Goal: Task Accomplishment & Management: Manage account settings

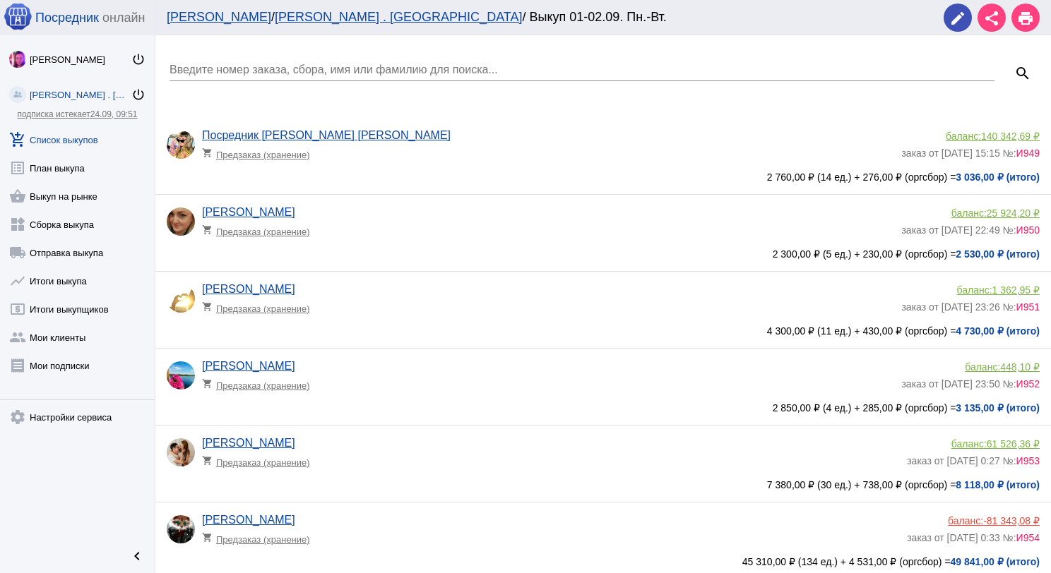
click at [101, 140] on link "add_shopping_cart Список выкупов" at bounding box center [77, 137] width 155 height 28
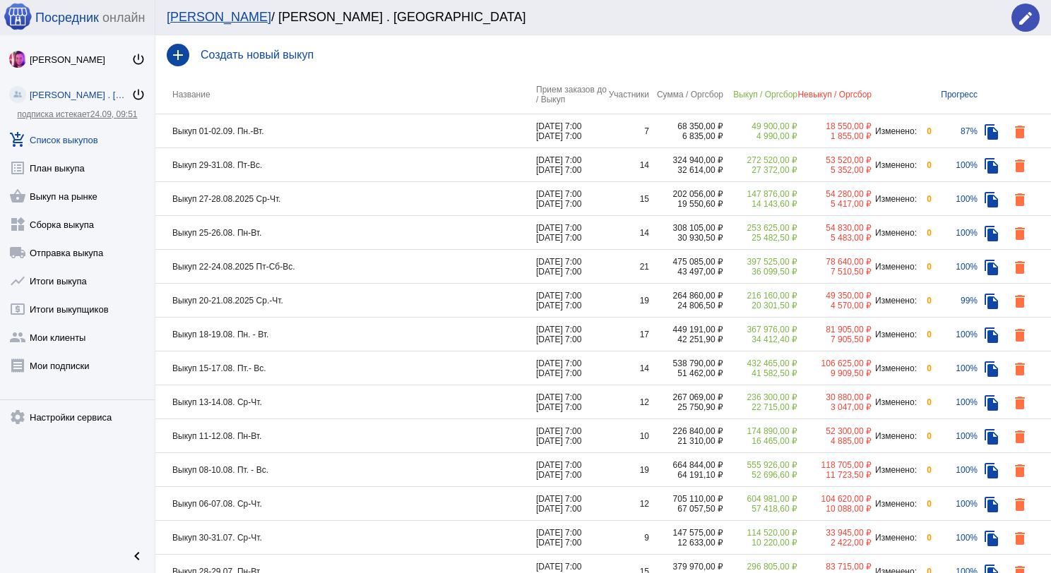
click at [314, 150] on td "Выкуп 29-31.08. Пт-Вс." at bounding box center [345, 165] width 381 height 34
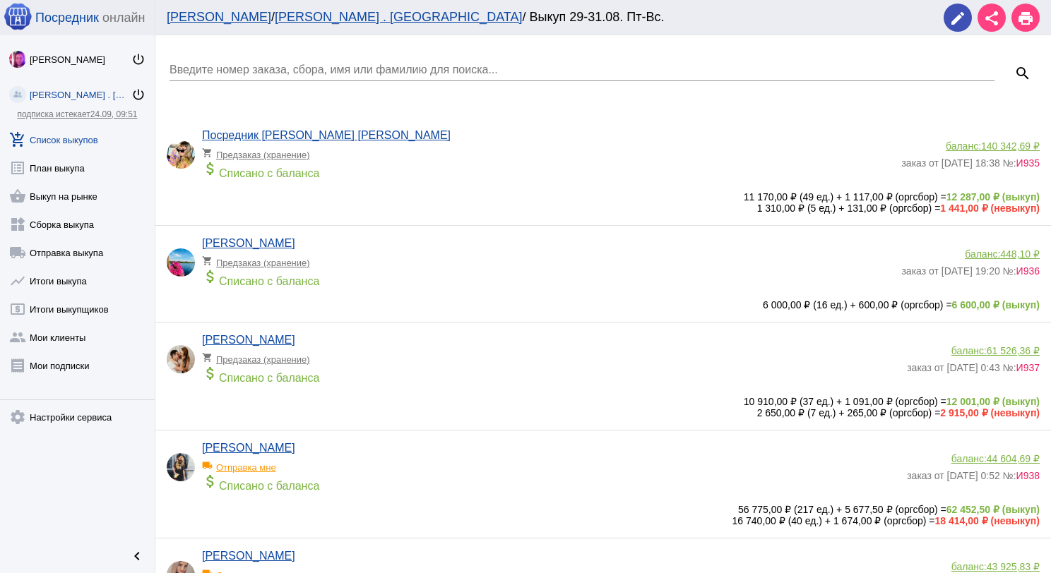
click at [97, 135] on link "add_shopping_cart Список выкупов" at bounding box center [77, 137] width 155 height 28
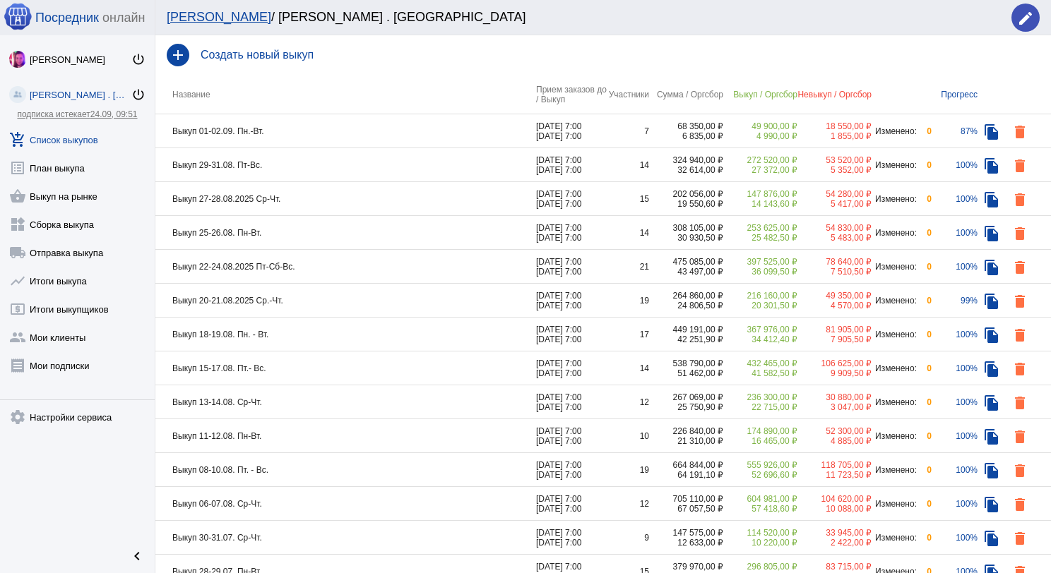
click at [326, 197] on td "Выкуп 27-28.08.2025 Ср-Чт." at bounding box center [345, 199] width 381 height 34
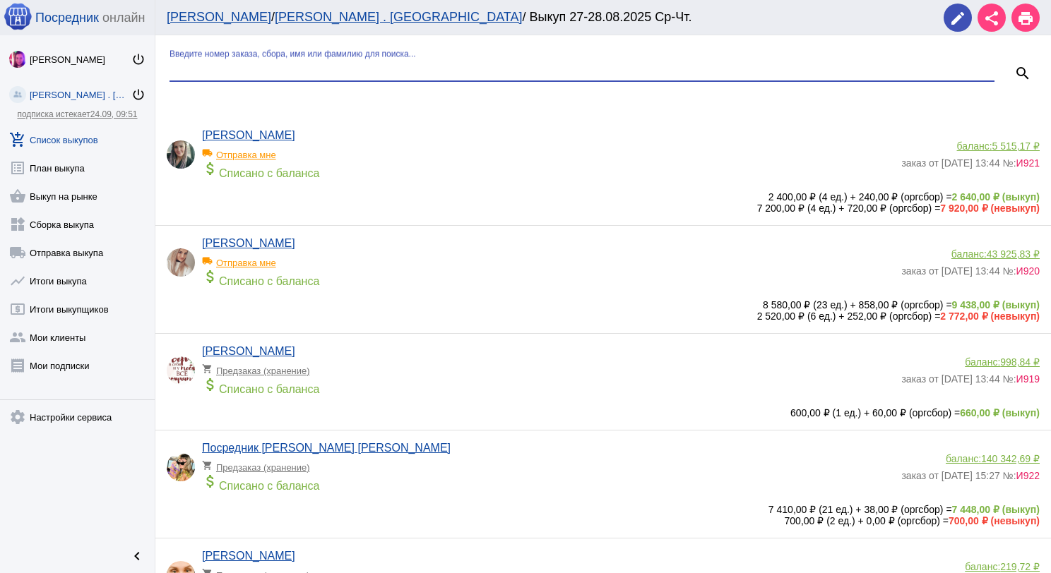
click at [318, 65] on input "Введите номер заказа, сбора, имя или фамилию для поиска..." at bounding box center [581, 70] width 825 height 13
type input "[PERSON_NAME]"
type input "пар"
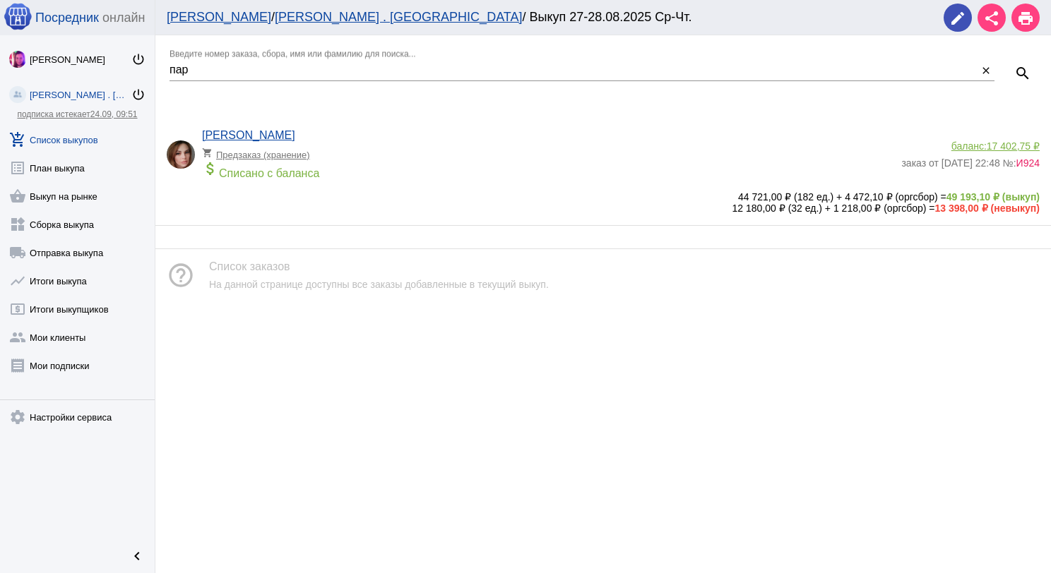
click at [402, 148] on app-delivery-type "shopping_cart Предзаказ (хранение)" at bounding box center [548, 151] width 692 height 18
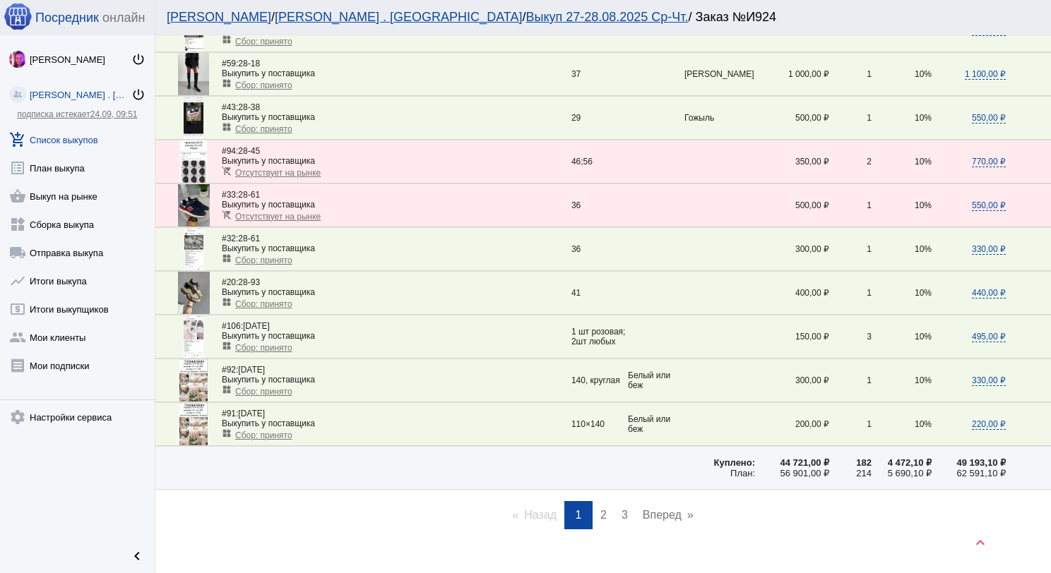
scroll to position [1907, 0]
click at [600, 508] on span "2" at bounding box center [603, 514] width 6 height 12
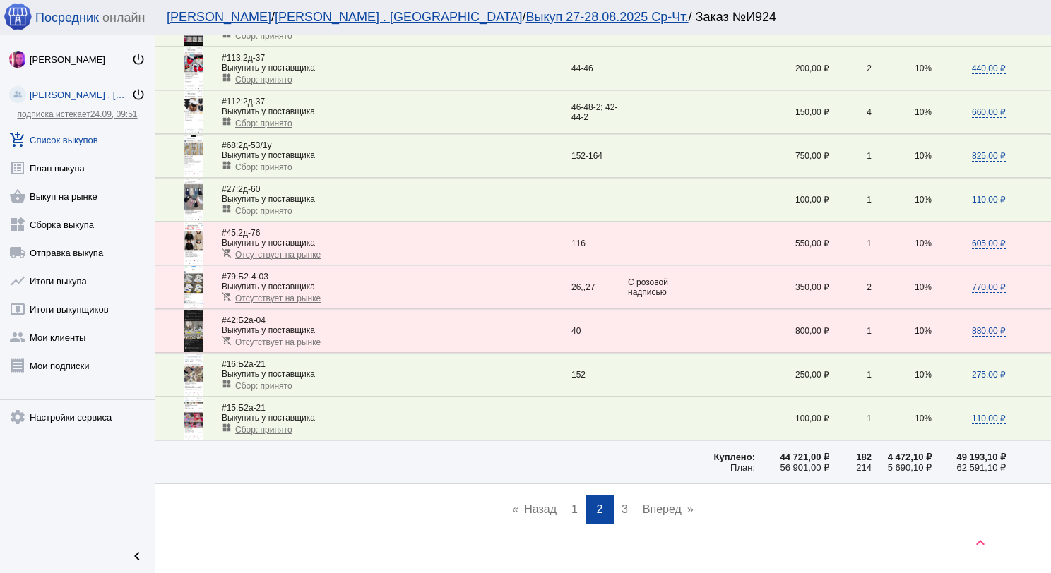
scroll to position [1915, 0]
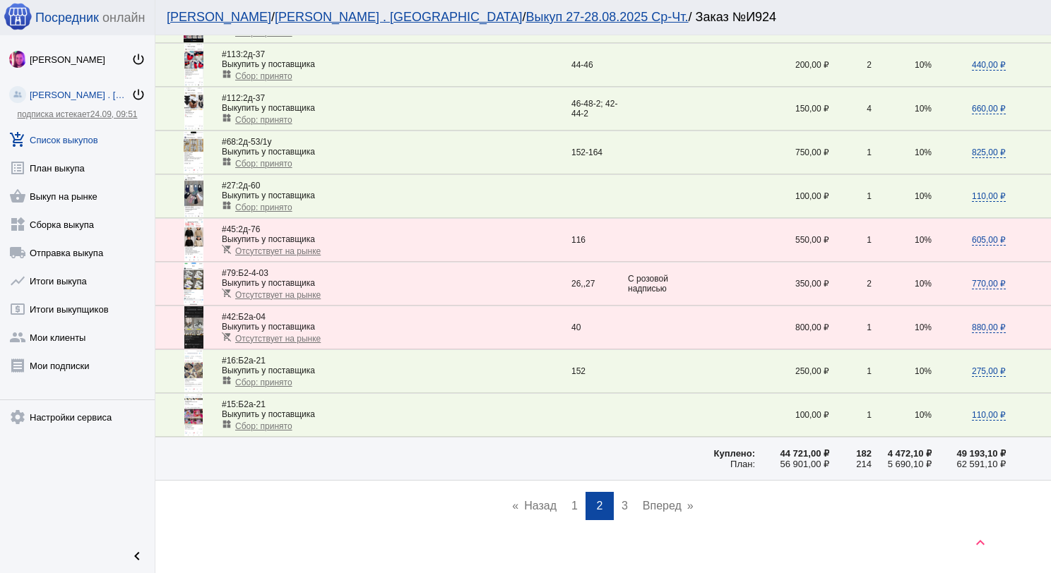
click at [623, 492] on link "page 3" at bounding box center [624, 506] width 20 height 28
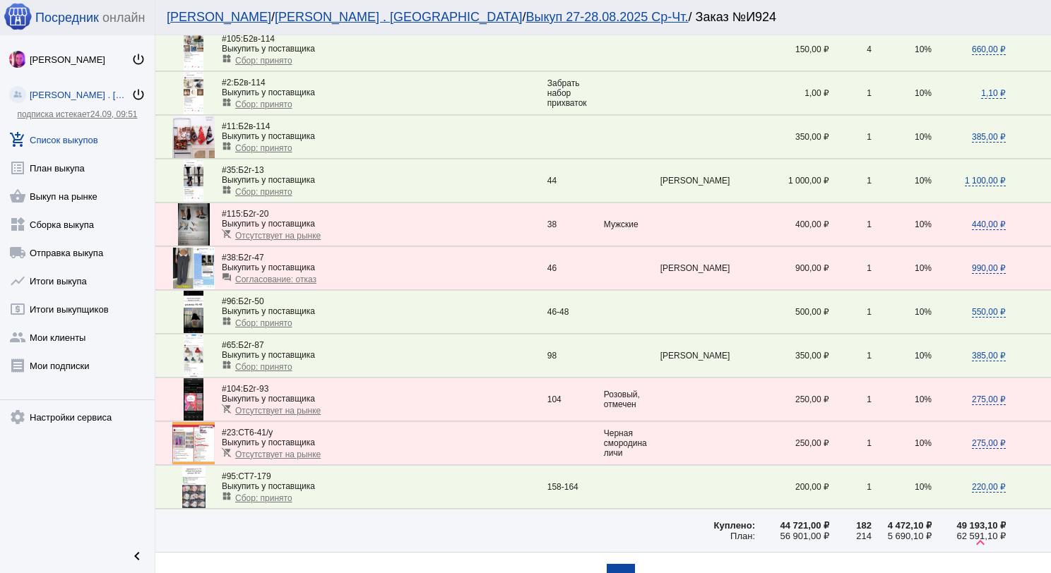
scroll to position [706, 0]
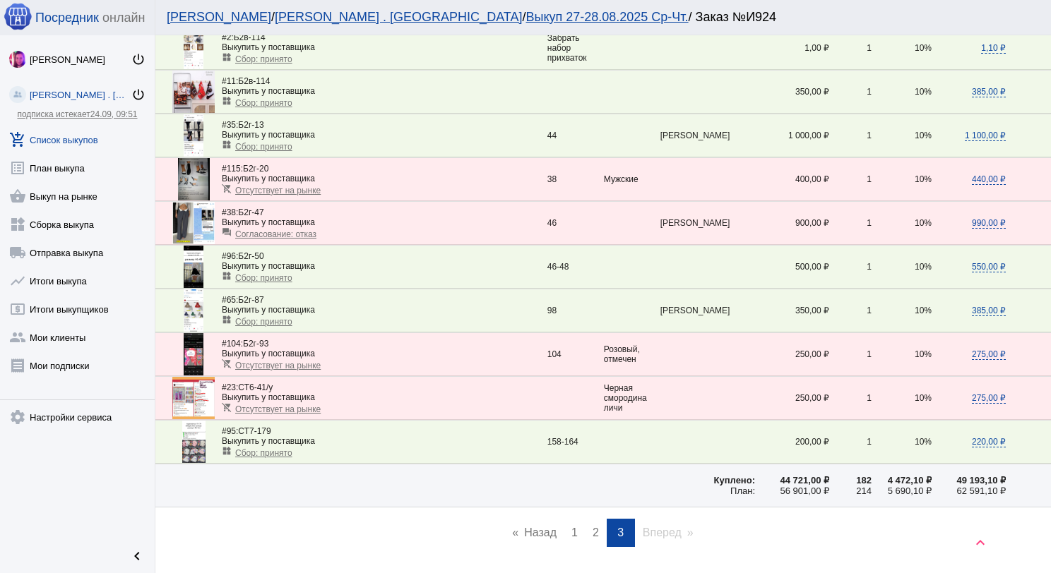
click at [593, 530] on span "2" at bounding box center [596, 533] width 6 height 12
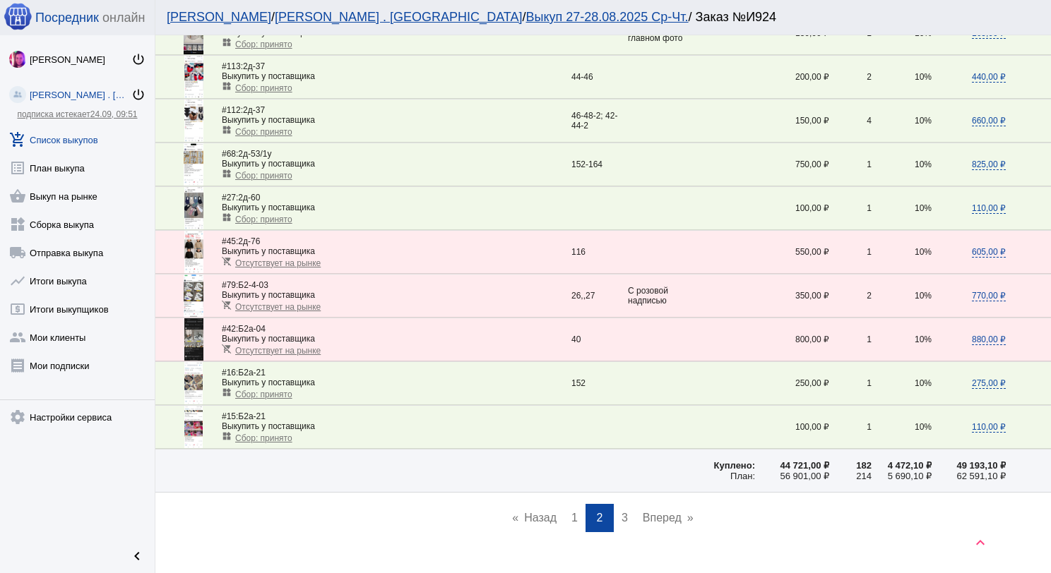
scroll to position [1907, 0]
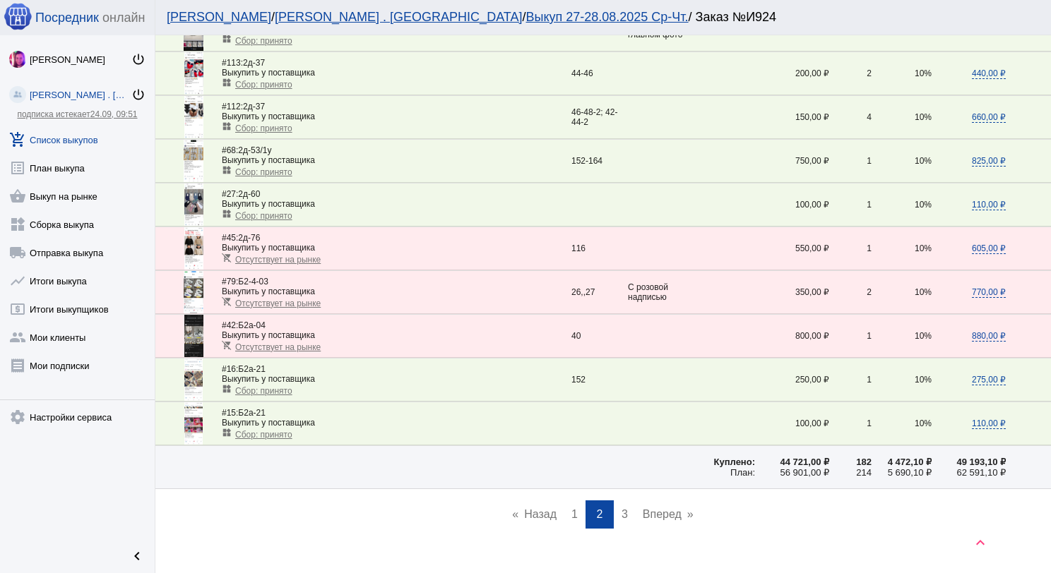
click at [571, 508] on span "1" at bounding box center [574, 514] width 6 height 12
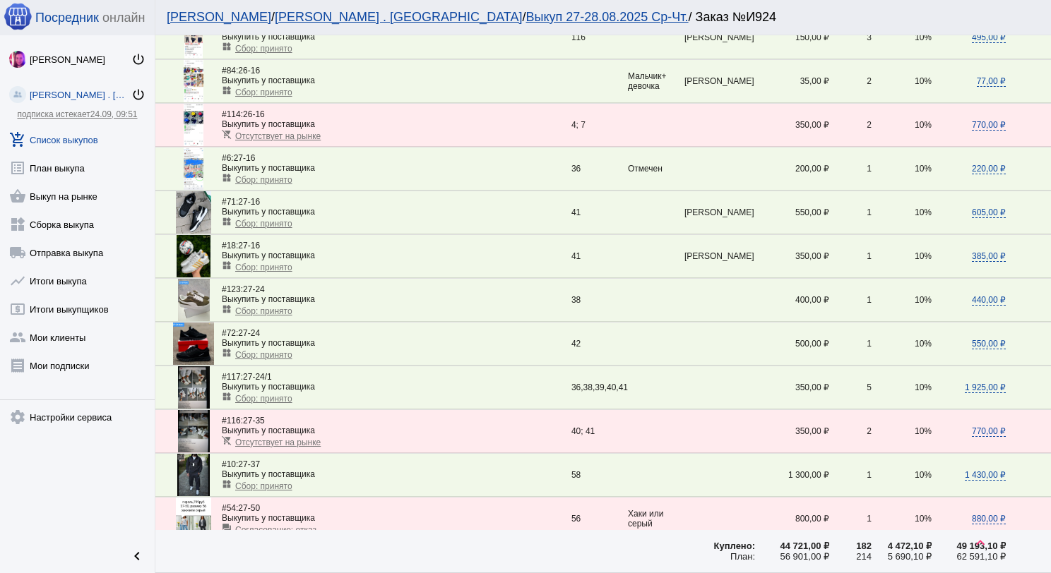
scroll to position [1201, 0]
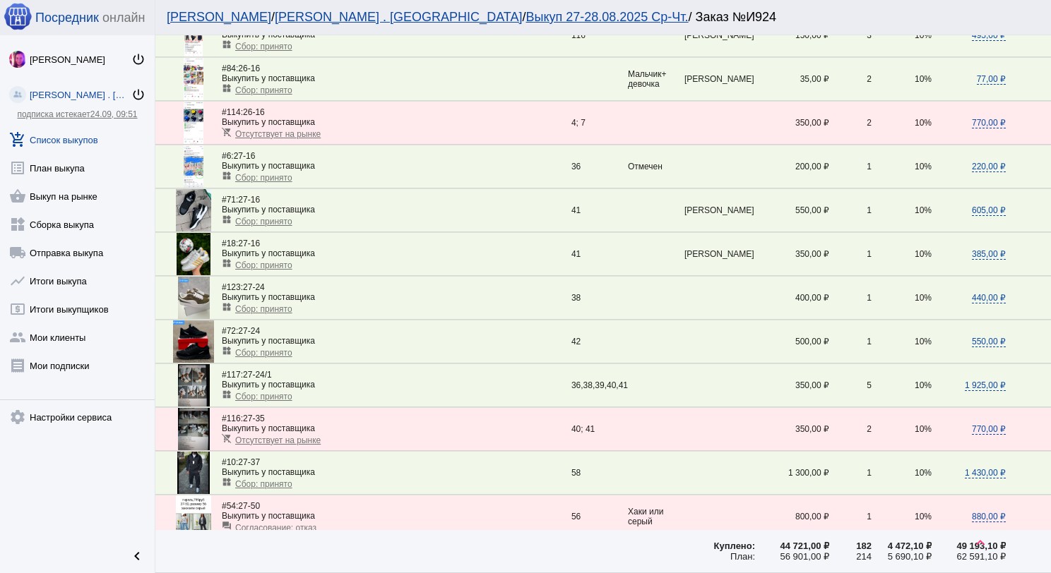
click at [273, 392] on span "Сбор: принято" at bounding box center [263, 397] width 57 height 10
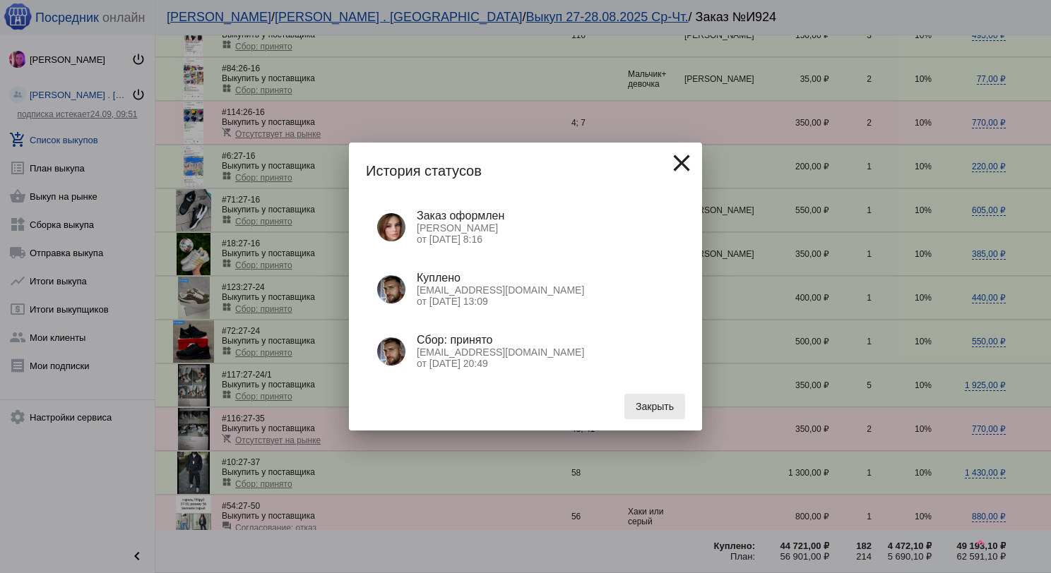
click at [652, 407] on span "Закрыть" at bounding box center [655, 406] width 38 height 11
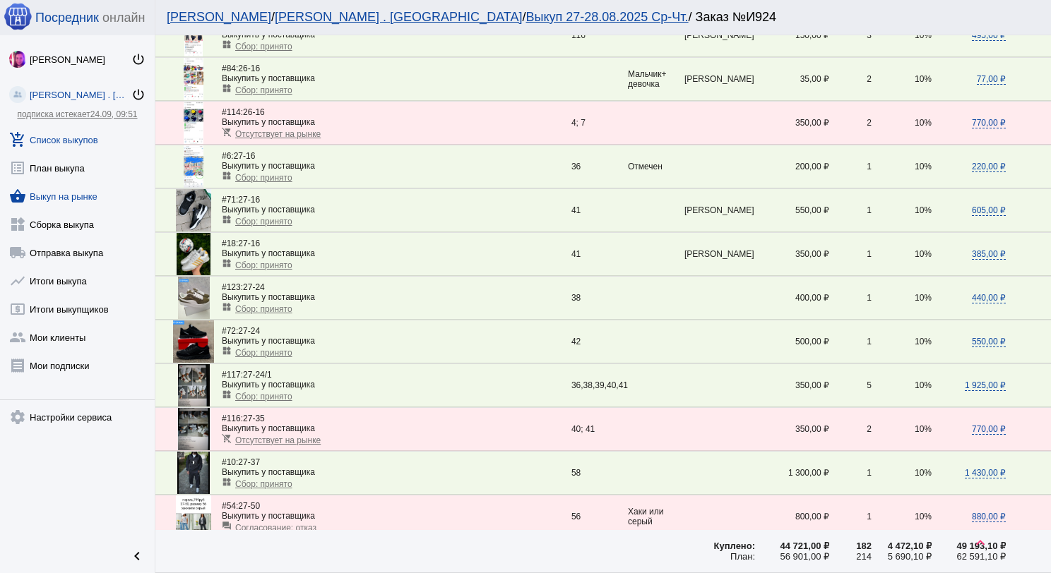
click at [83, 189] on link "shopping_basket Выкуп на рынке" at bounding box center [77, 193] width 155 height 28
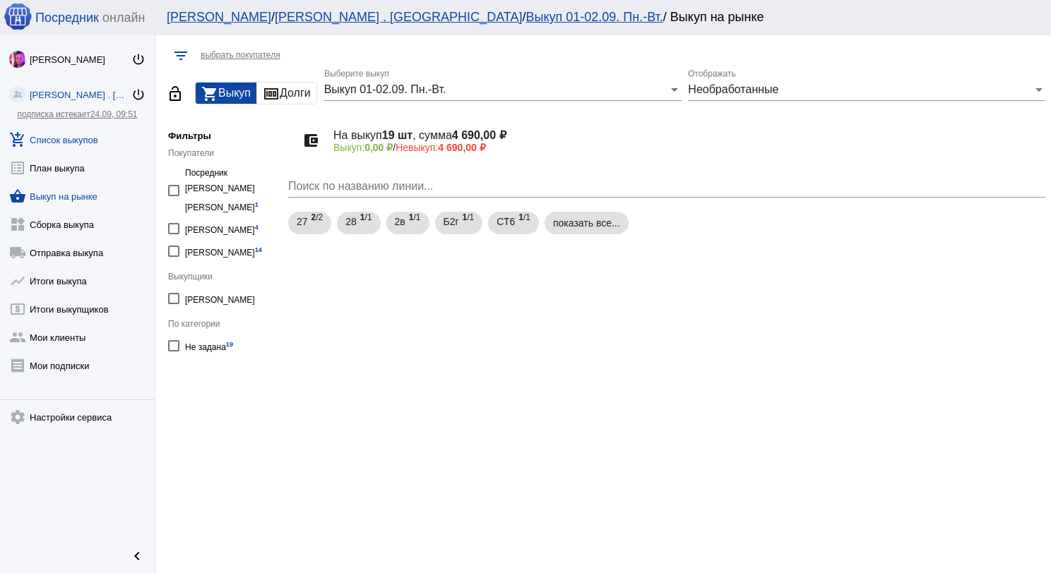
click at [79, 136] on link "add_shopping_cart Список выкупов" at bounding box center [77, 137] width 155 height 28
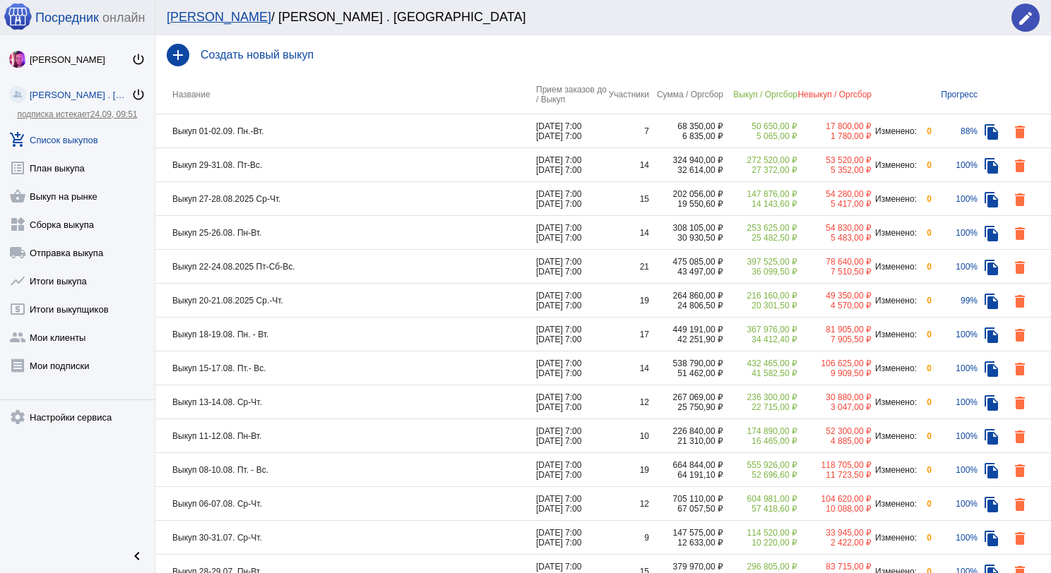
click at [322, 138] on td "Выкуп 01-02.09. Пн.-Вт." at bounding box center [345, 131] width 381 height 34
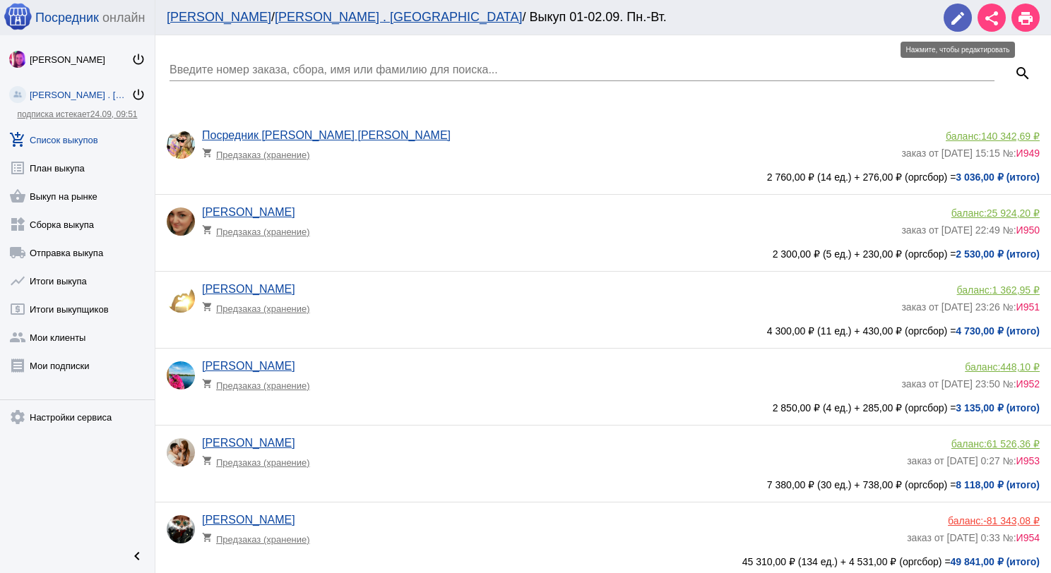
click at [956, 25] on mat-icon "edit" at bounding box center [957, 18] width 17 height 17
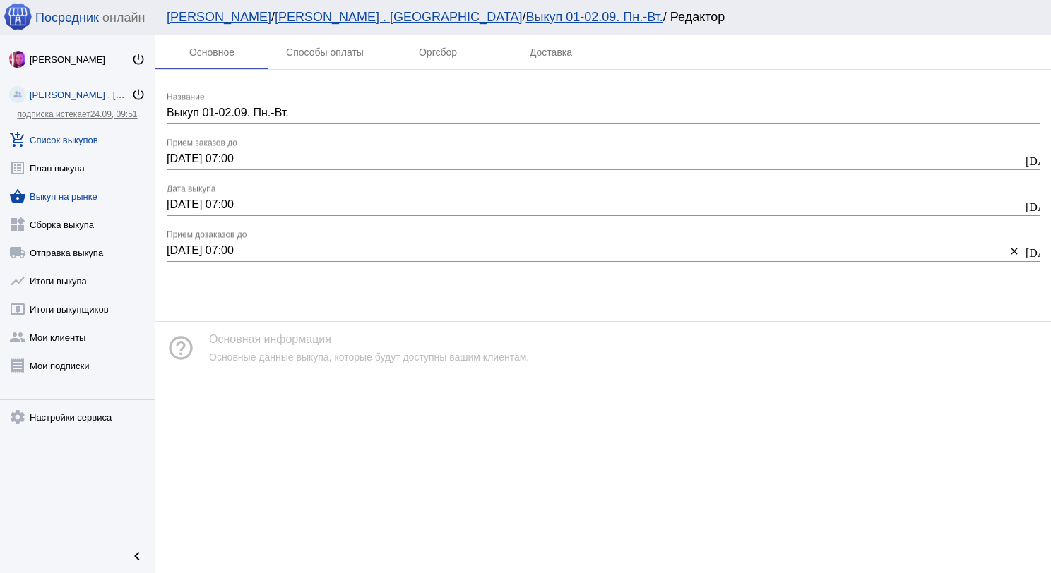
click at [79, 184] on link "shopping_basket Выкуп на рынке" at bounding box center [77, 193] width 155 height 28
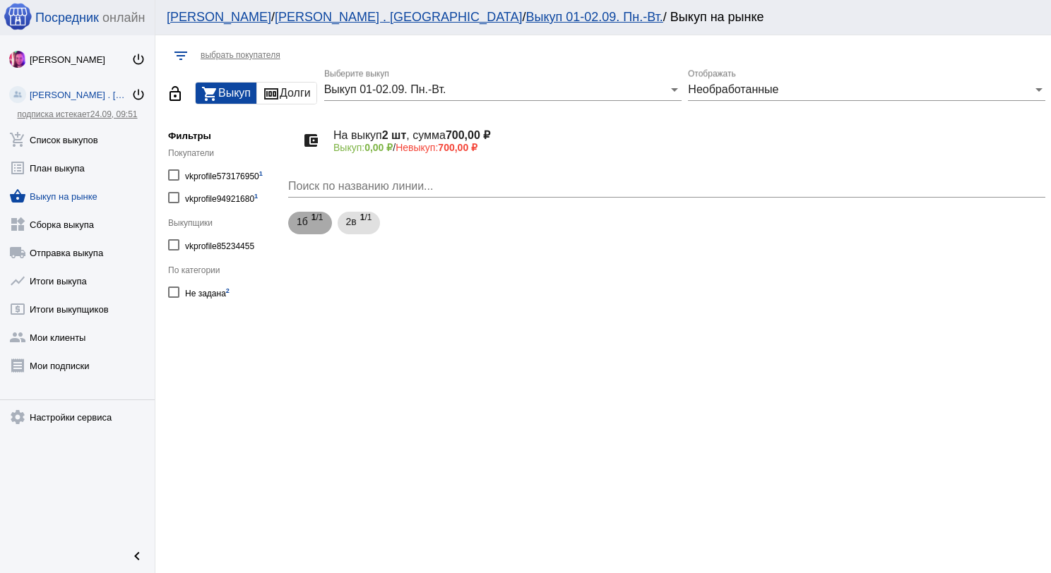
click at [308, 220] on div "1б 1 /1" at bounding box center [310, 223] width 27 height 29
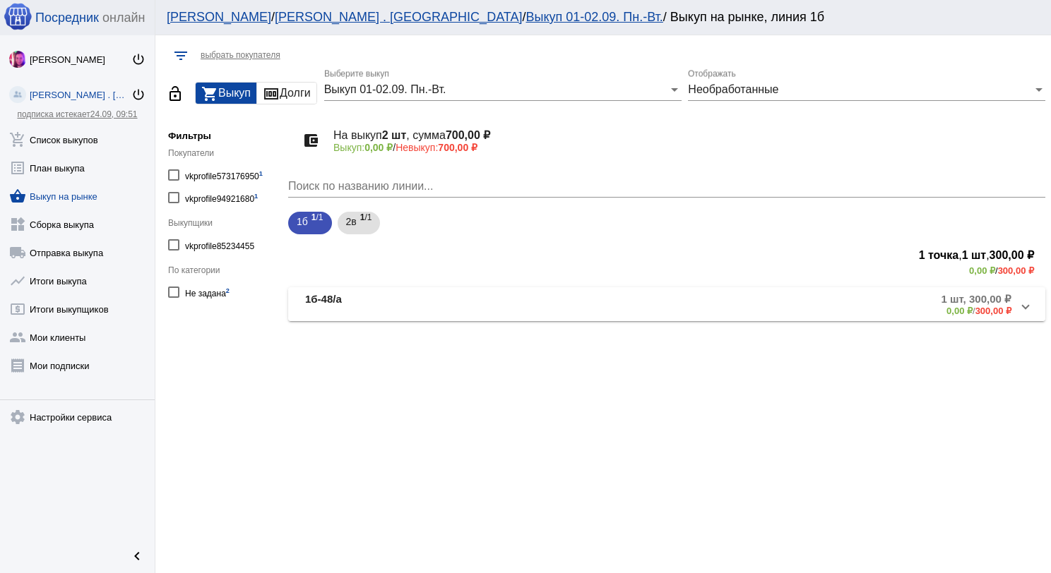
click at [397, 301] on mat-panel-title "1б-48/а" at bounding box center [421, 304] width 232 height 23
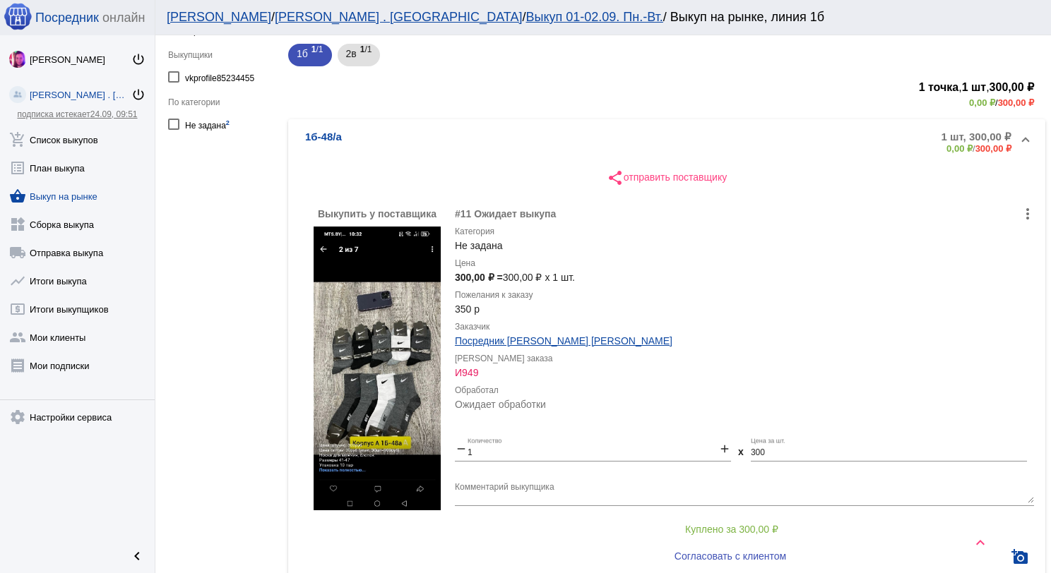
scroll to position [71, 0]
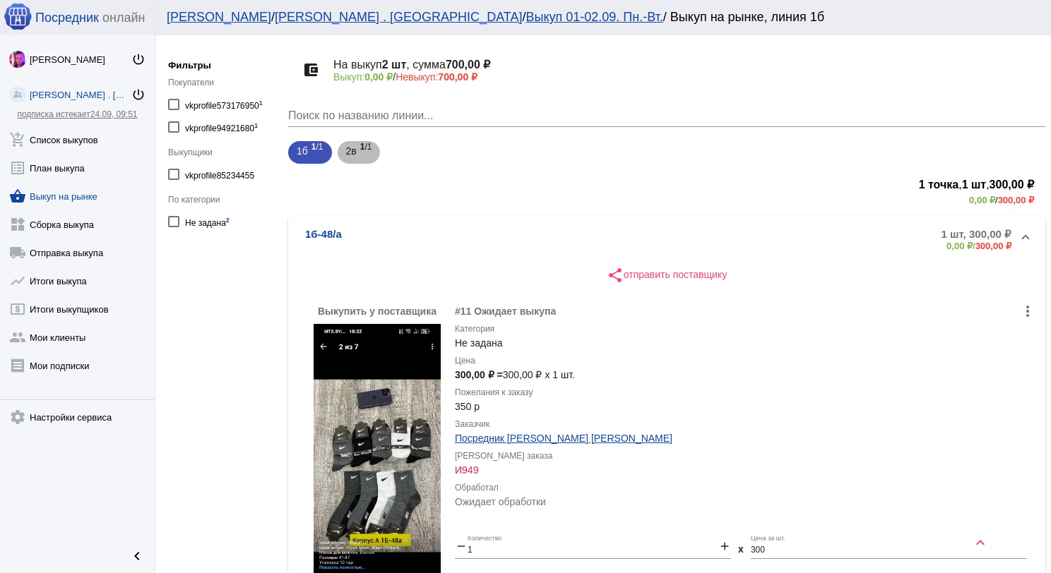
click at [365, 155] on span "1 /1" at bounding box center [366, 152] width 12 height 29
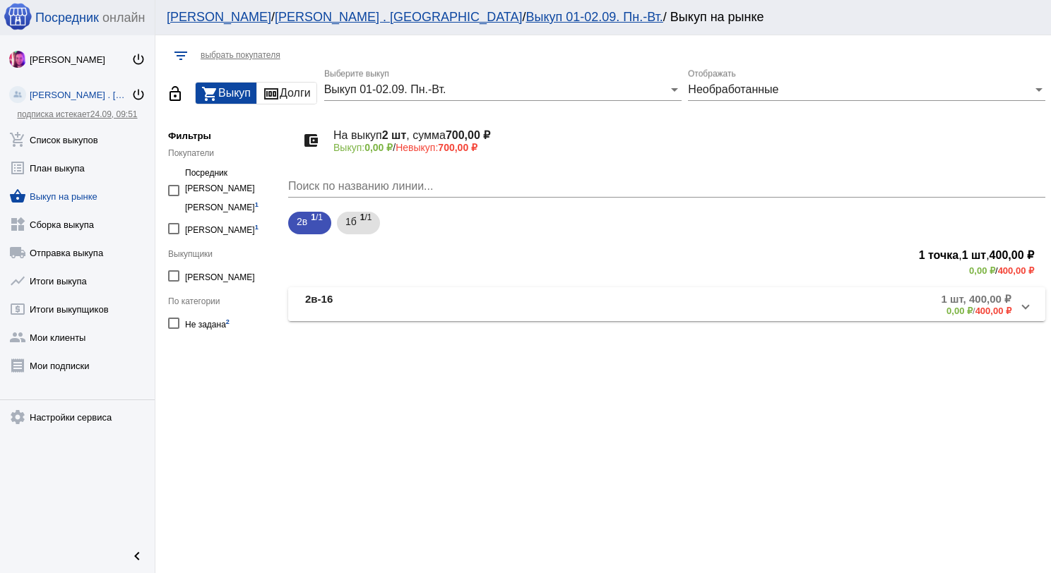
click at [390, 315] on mat-panel-title "2в-16" at bounding box center [418, 304] width 227 height 23
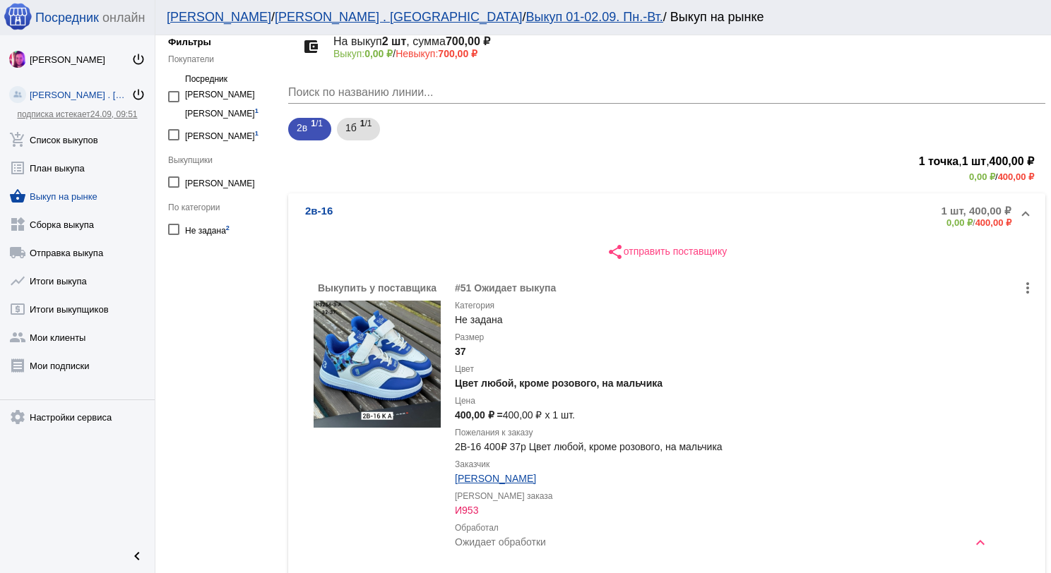
scroll to position [282, 0]
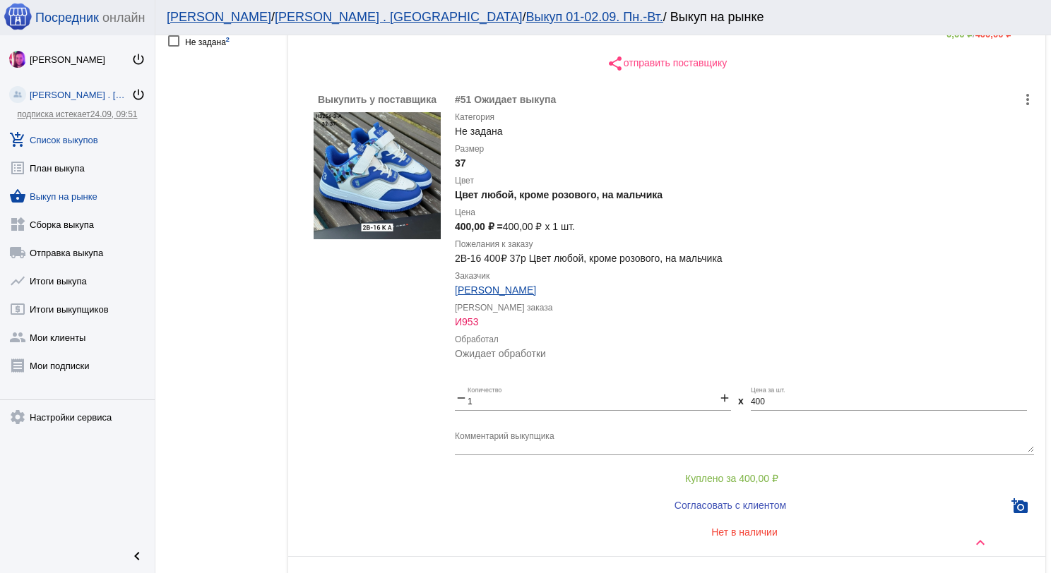
click at [68, 143] on link "add_shopping_cart Список выкупов" at bounding box center [77, 137] width 155 height 28
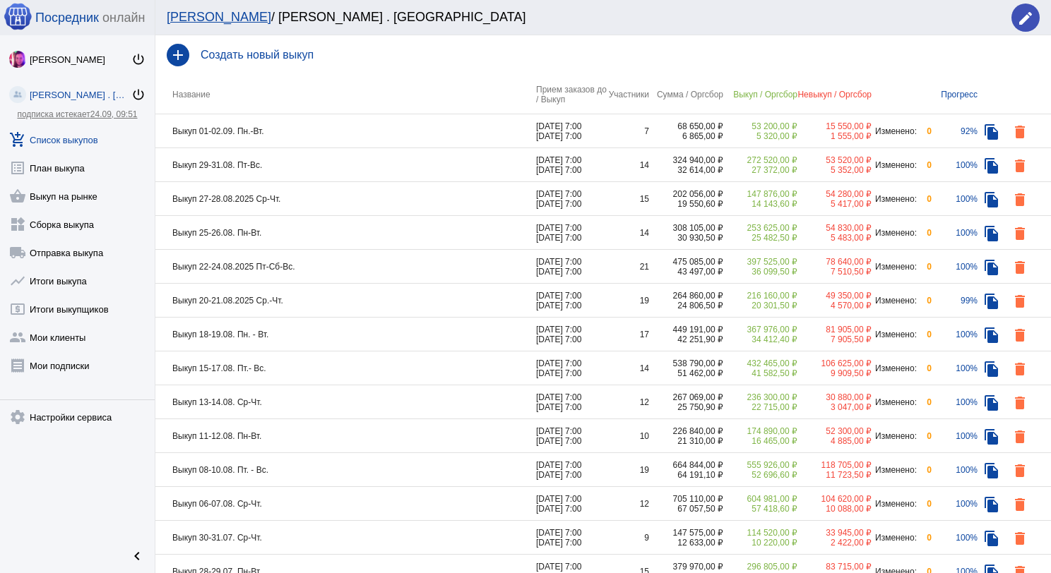
click at [400, 138] on td "Выкуп 01-02.09. Пн.-Вт." at bounding box center [345, 131] width 381 height 34
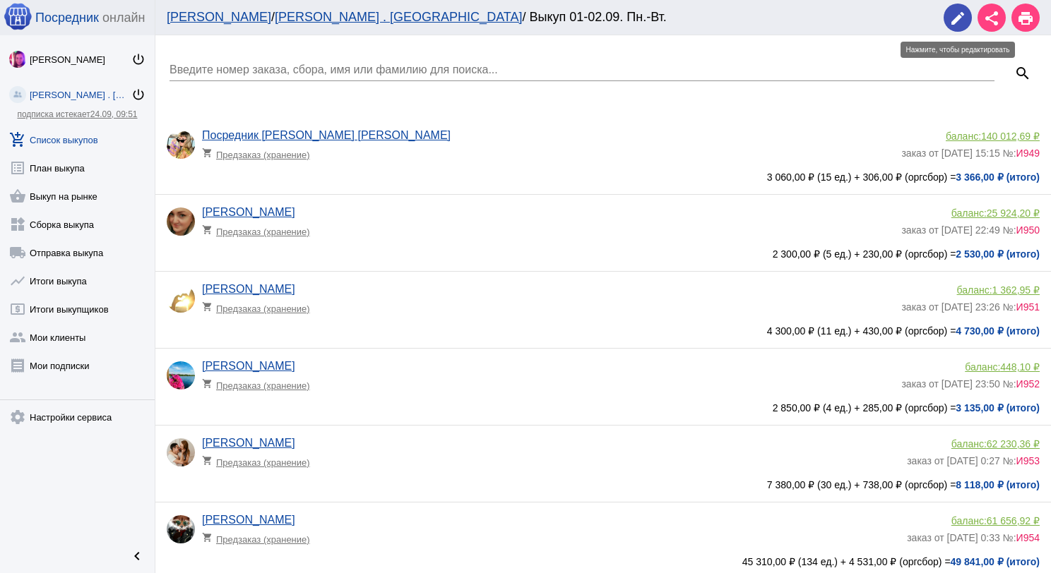
click at [952, 21] on mat-icon "edit" at bounding box center [957, 18] width 17 height 17
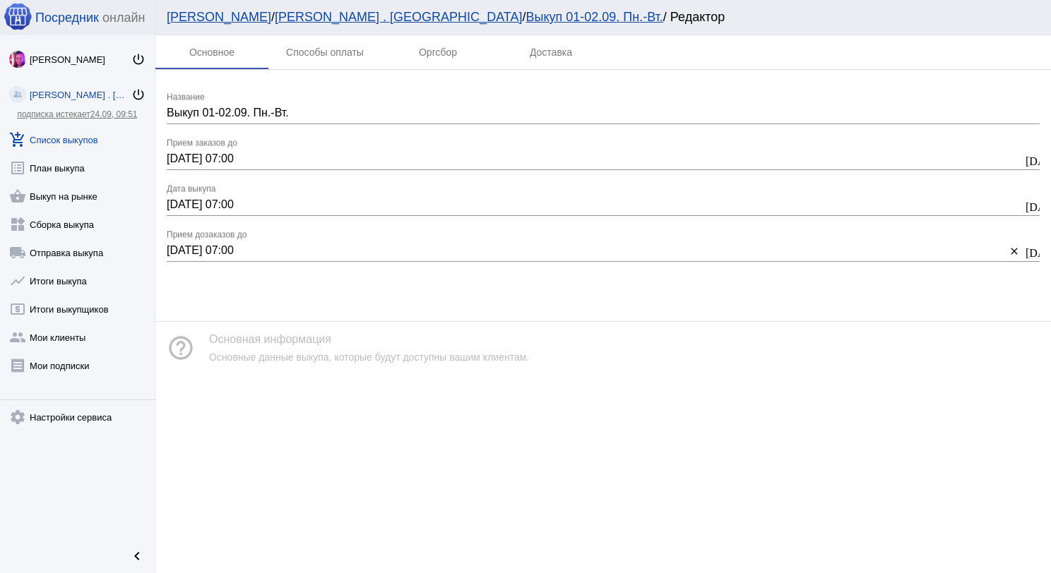
click at [37, 133] on link "add_shopping_cart Список выкупов" at bounding box center [77, 137] width 155 height 28
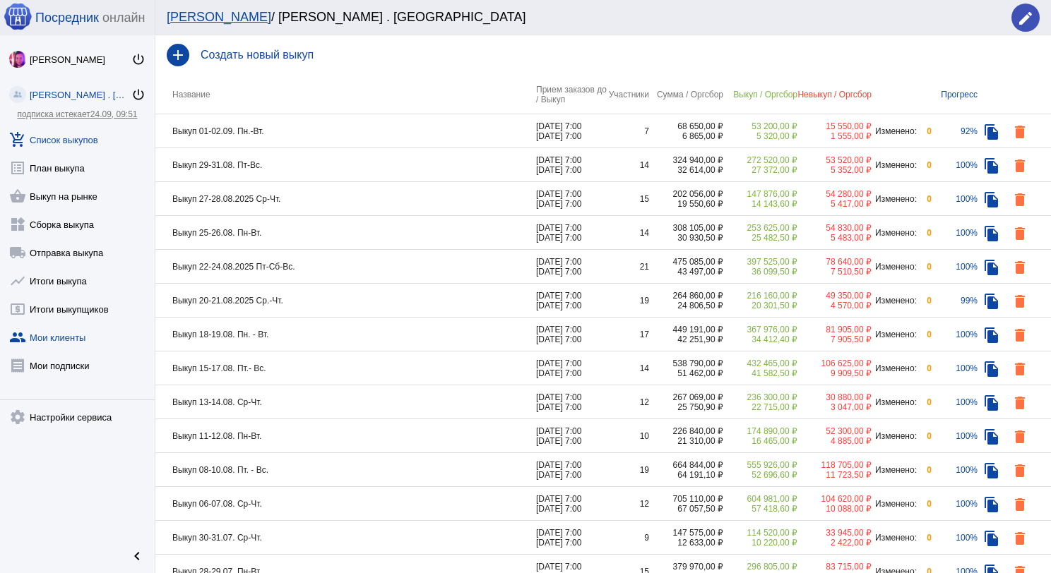
click at [85, 326] on link "group Мои клиенты" at bounding box center [77, 335] width 155 height 28
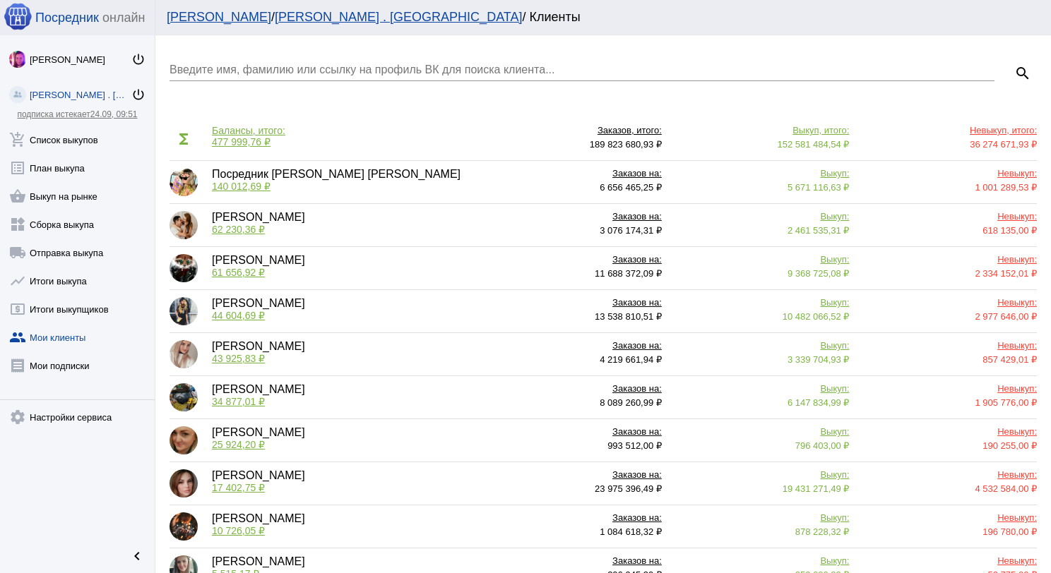
click at [321, 68] on input "Введите имя, фамилию или ссылку на профиль ВК для поиска клиента..." at bounding box center [581, 70] width 825 height 13
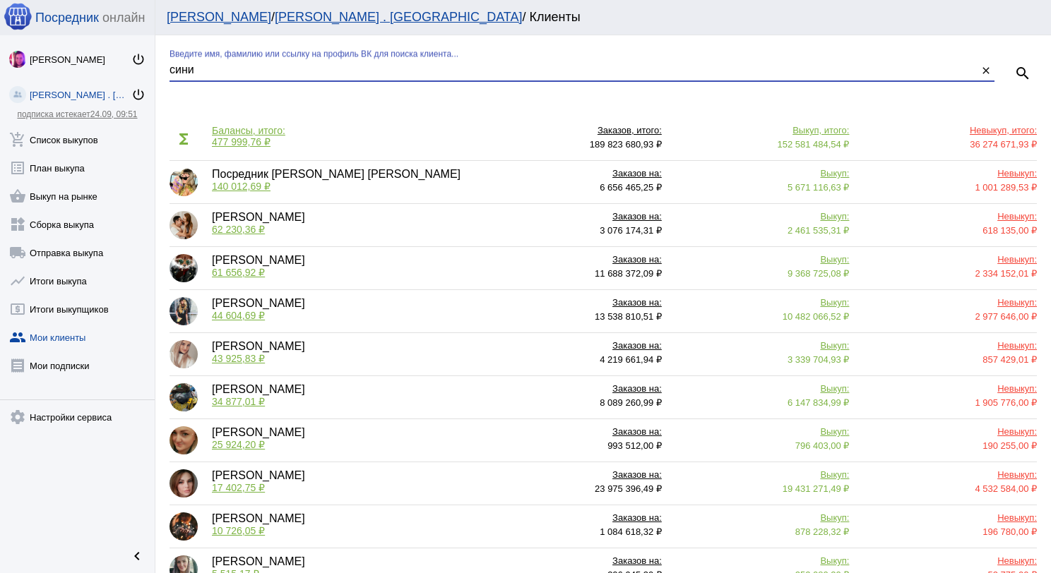
type input "сини"
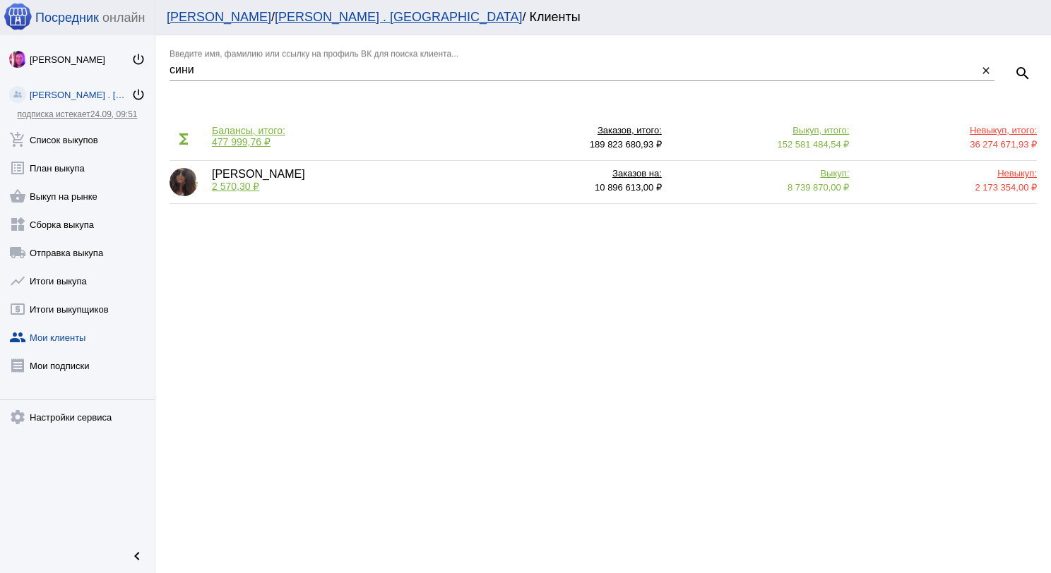
click at [233, 184] on span "2 570,30 ₽" at bounding box center [235, 186] width 47 height 11
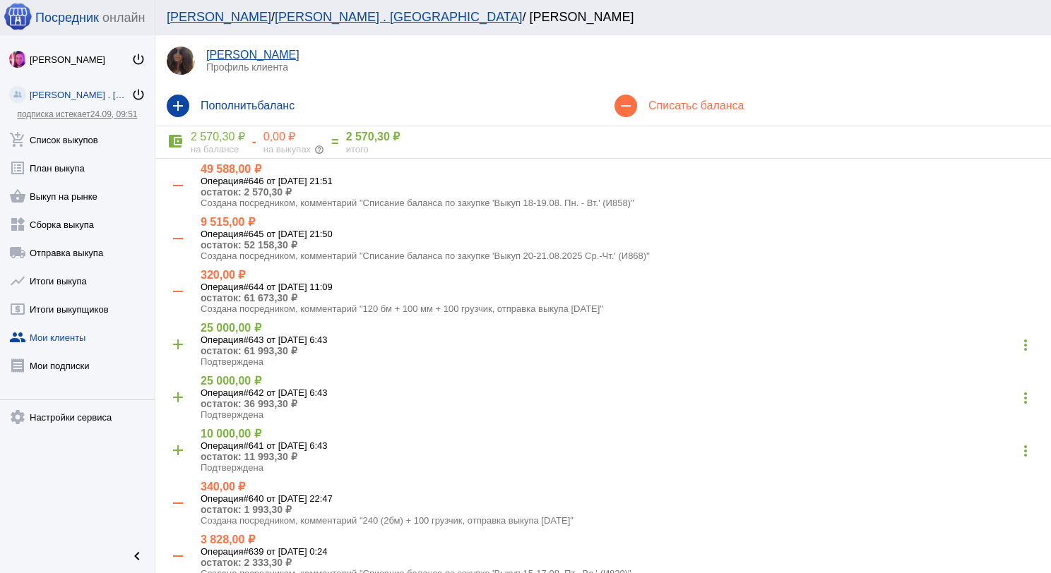
click at [691, 110] on span "с баланса" at bounding box center [717, 106] width 52 height 12
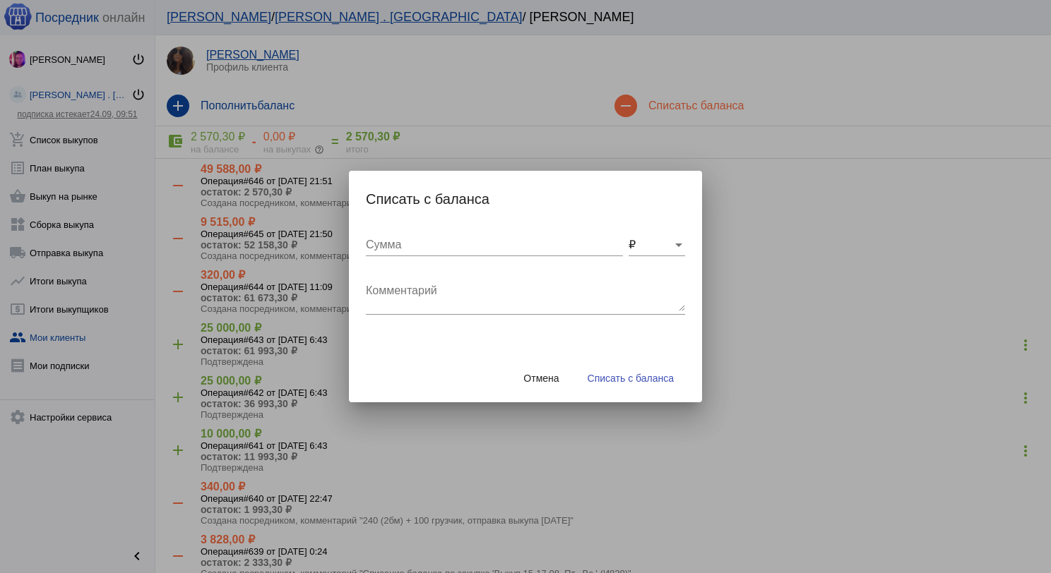
click at [449, 280] on div "Комментарий" at bounding box center [525, 292] width 319 height 44
type textarea "120 бм, отправка выкупа 01.09.2025"
click at [448, 244] on input "Сумма" at bounding box center [494, 245] width 257 height 13
type input "120"
click at [665, 376] on span "Списать с баланса" at bounding box center [631, 378] width 86 height 11
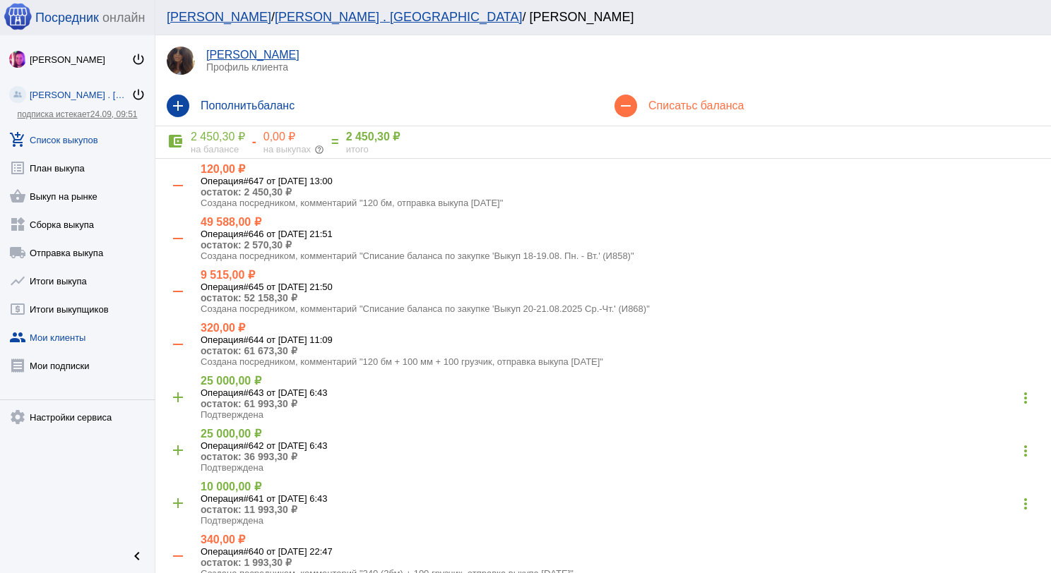
click at [85, 148] on link "add_shopping_cart Список выкупов" at bounding box center [77, 137] width 155 height 28
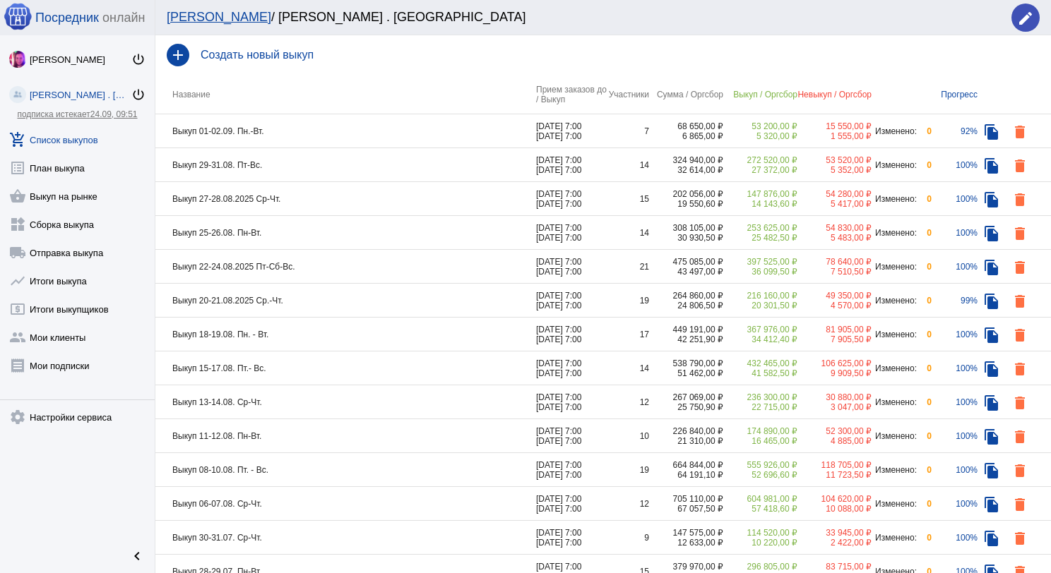
click at [319, 166] on td "Выкуп 29-31.08. Пт-Вс." at bounding box center [345, 165] width 381 height 34
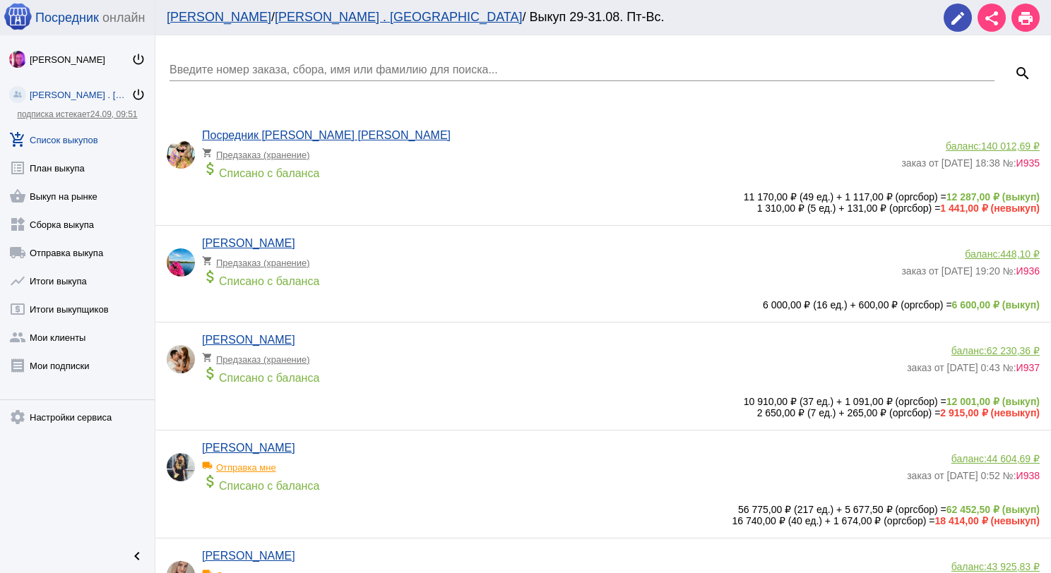
click at [289, 74] on input "Введите номер заказа, сбора, имя или фамилию для поиска..." at bounding box center [581, 70] width 825 height 13
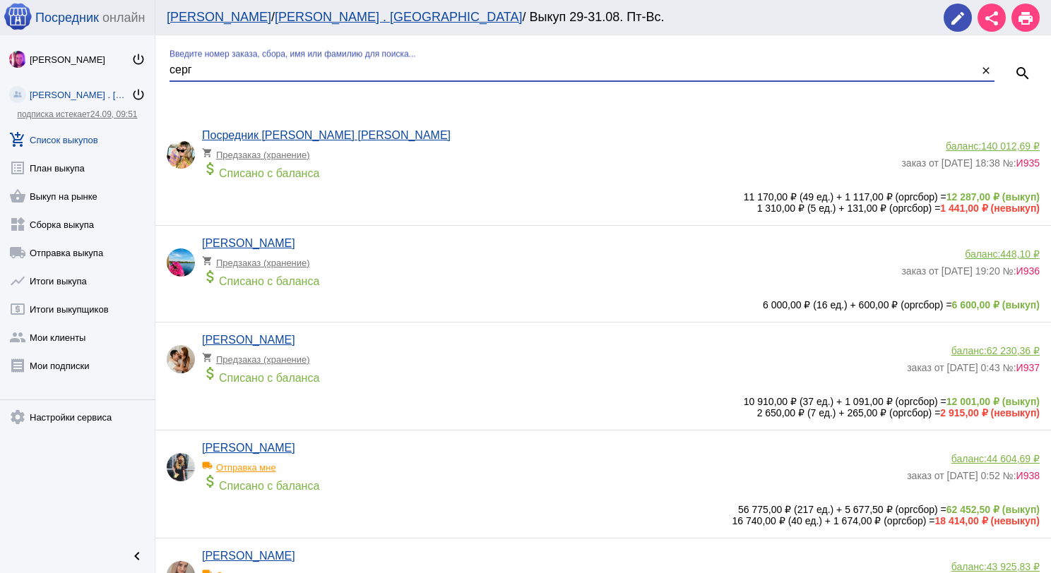
type input "серг"
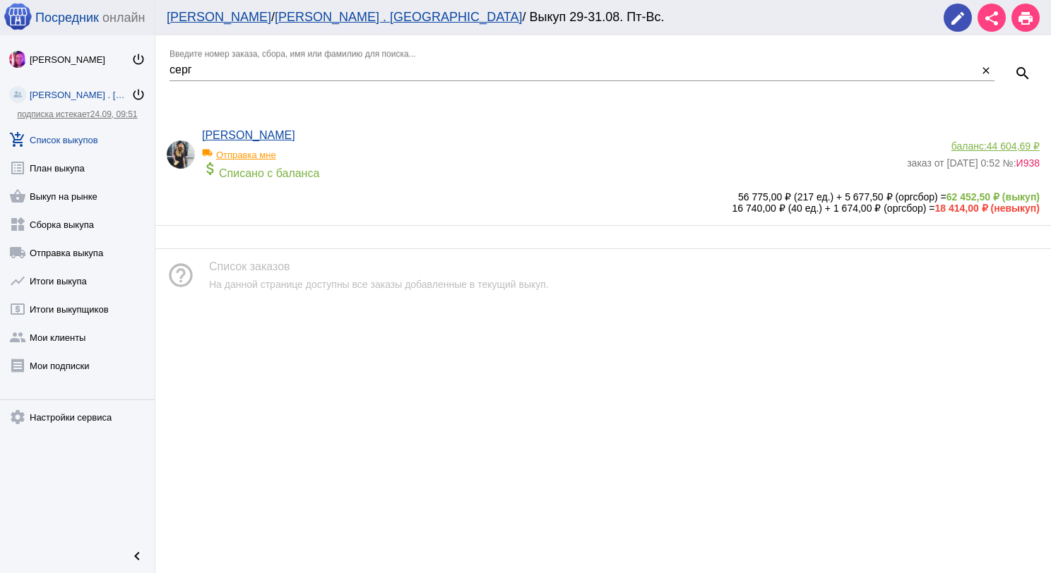
click at [1007, 141] on span "44 604,69 ₽" at bounding box center [1013, 146] width 53 height 11
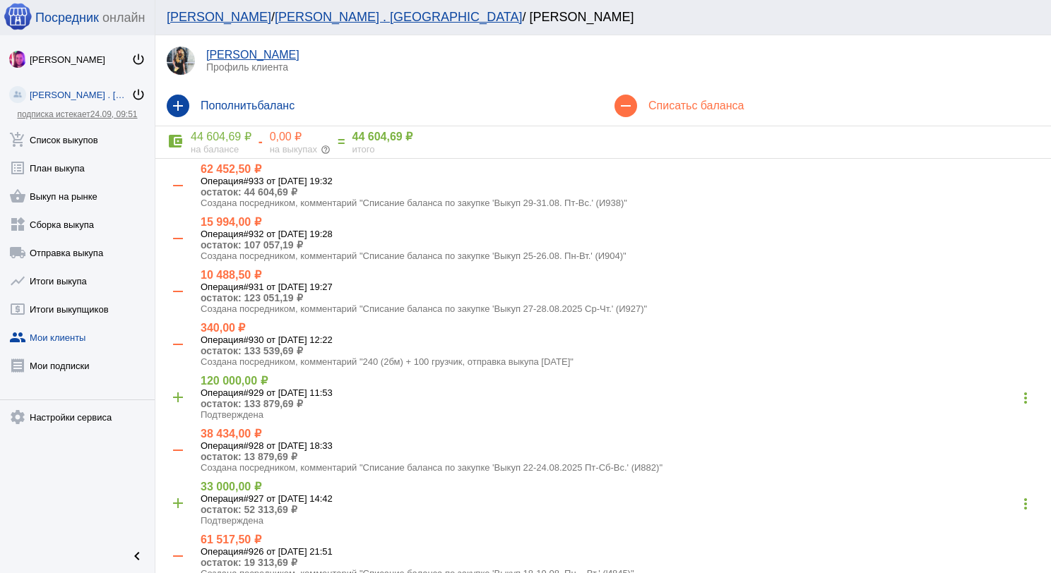
click at [693, 114] on div "remove Списать с баланса" at bounding box center [827, 106] width 448 height 40
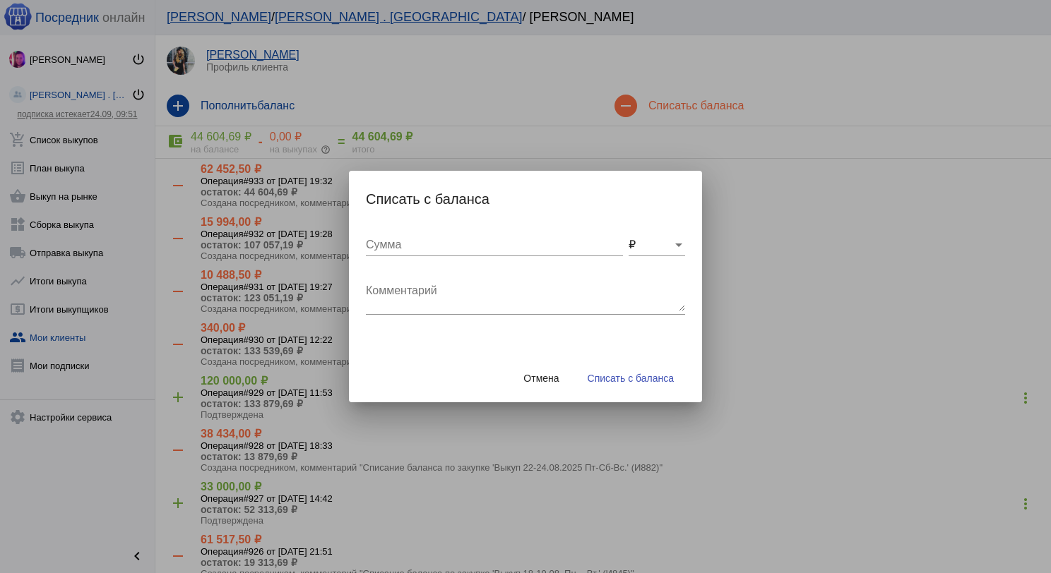
click at [422, 292] on textarea "Комментарий" at bounding box center [525, 297] width 319 height 28
type textarea "360 (3бм) + 150 грузчик, отправка выкупа 01.09.2025"
click at [381, 248] on input "Сумма" at bounding box center [494, 245] width 257 height 13
type input "510"
click at [619, 369] on button "Списать с баланса" at bounding box center [630, 378] width 109 height 25
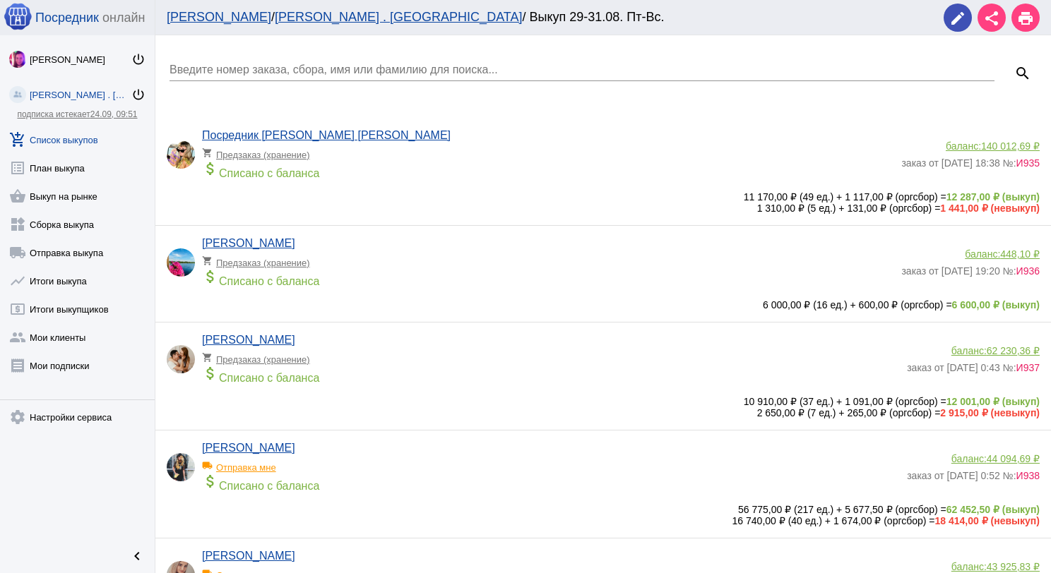
click at [278, 56] on div "Введите номер заказа, сбора, имя или фамилию для поиска..." at bounding box center [581, 65] width 825 height 32
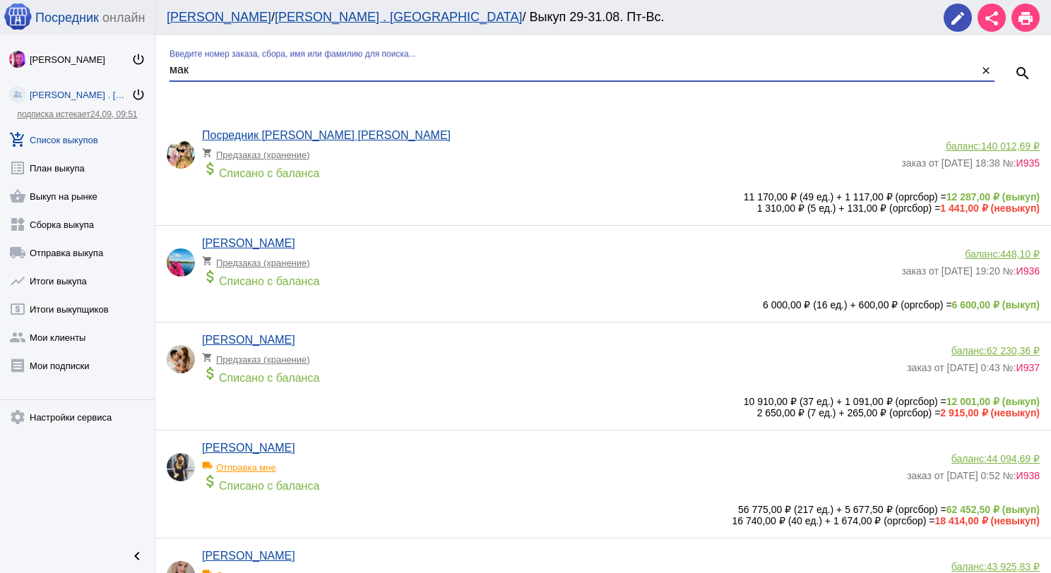
type input "мак"
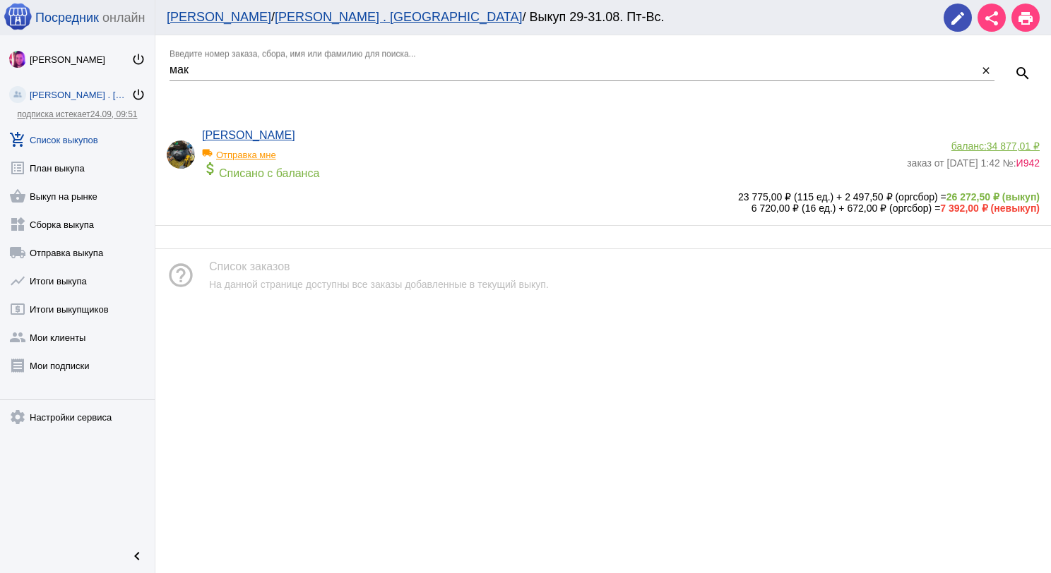
click at [1024, 142] on span "34 877,01 ₽" at bounding box center [1013, 146] width 53 height 11
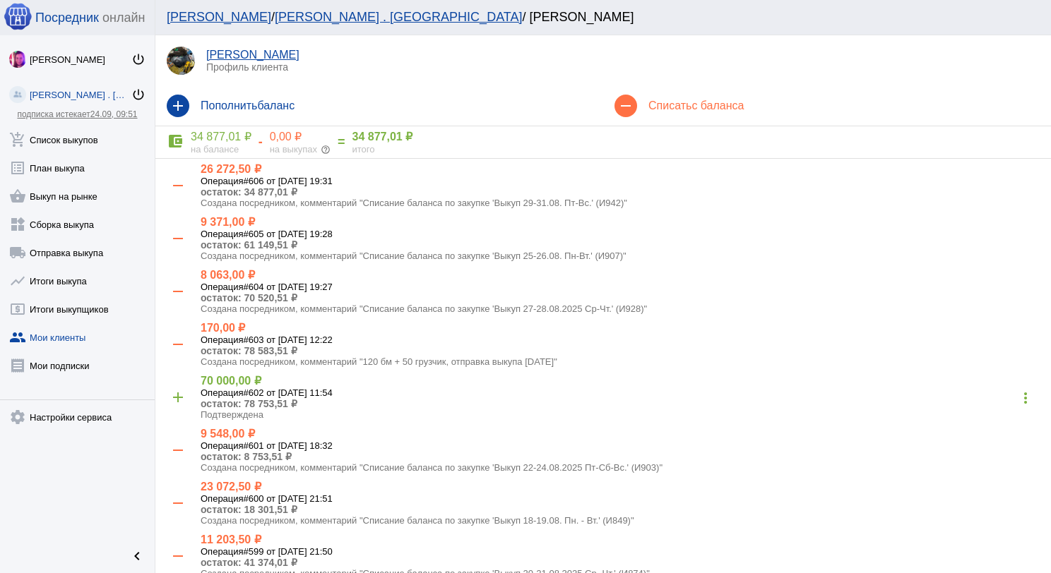
click at [738, 97] on div "remove Списать с баланса" at bounding box center [827, 106] width 448 height 40
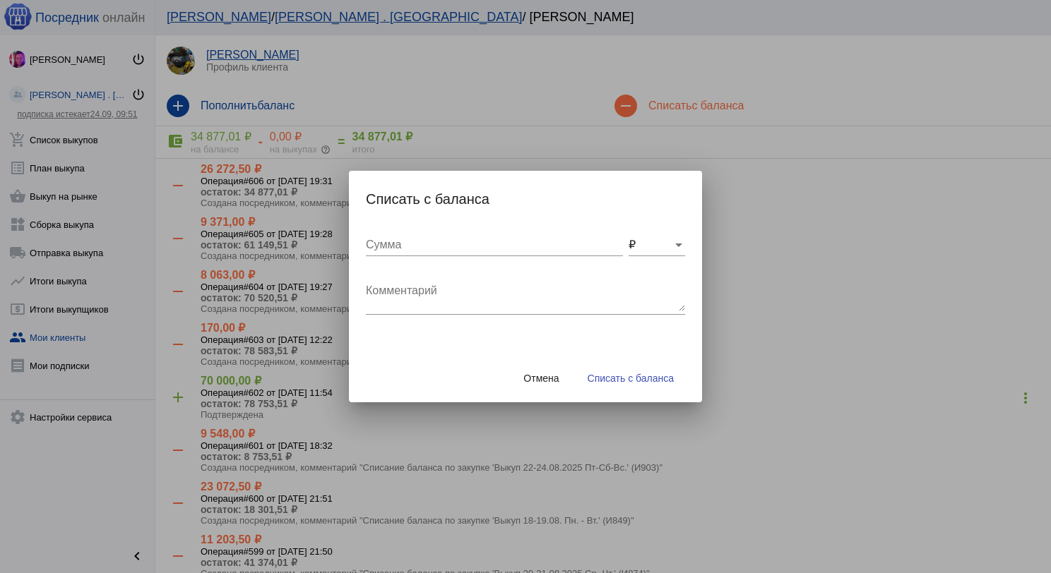
click at [501, 286] on textarea "Комментарий" at bounding box center [525, 297] width 319 height 28
type textarea "120 бм + 50 грузчик, отправка выкупа 01.09.2025"
click at [490, 246] on input "Сумма" at bounding box center [494, 245] width 257 height 13
type input "170"
click at [633, 389] on button "Списать с баланса" at bounding box center [630, 378] width 109 height 25
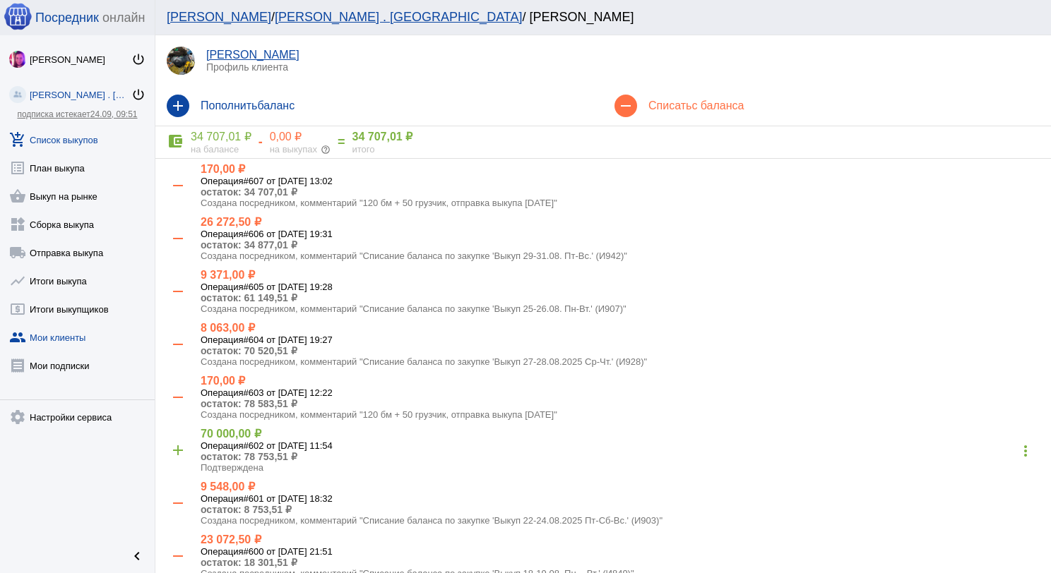
click at [89, 147] on link "add_shopping_cart Список выкупов" at bounding box center [77, 137] width 155 height 28
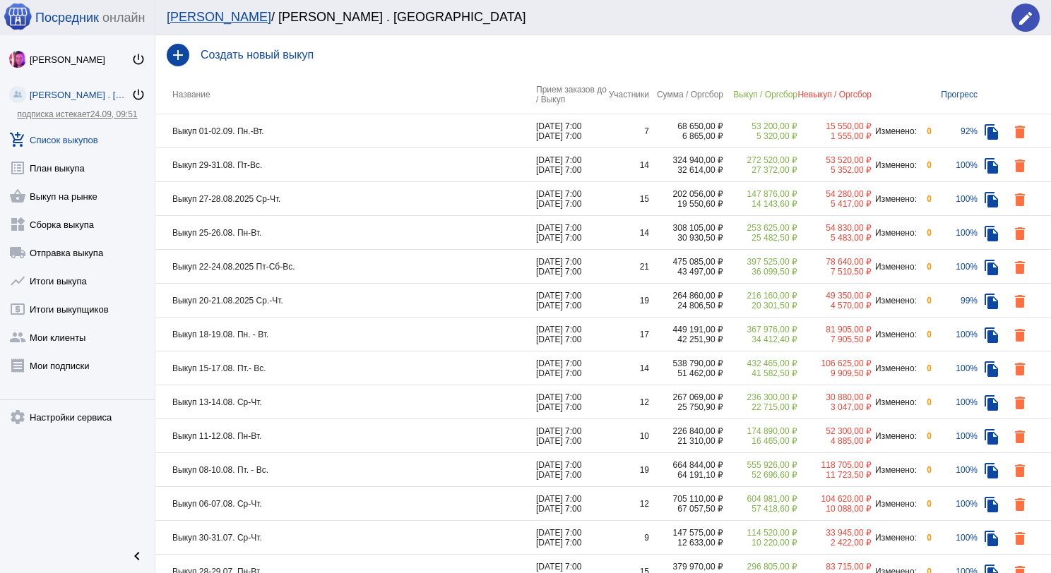
click at [339, 133] on td "Выкуп 01-02.09. Пн.-Вт." at bounding box center [345, 131] width 381 height 34
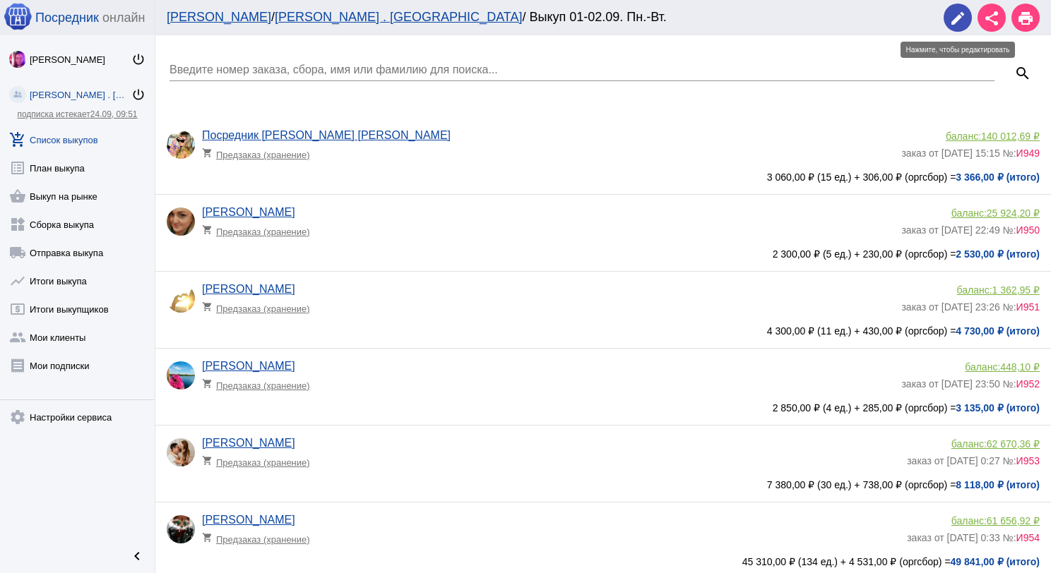
click at [958, 25] on mat-icon "edit" at bounding box center [957, 18] width 17 height 17
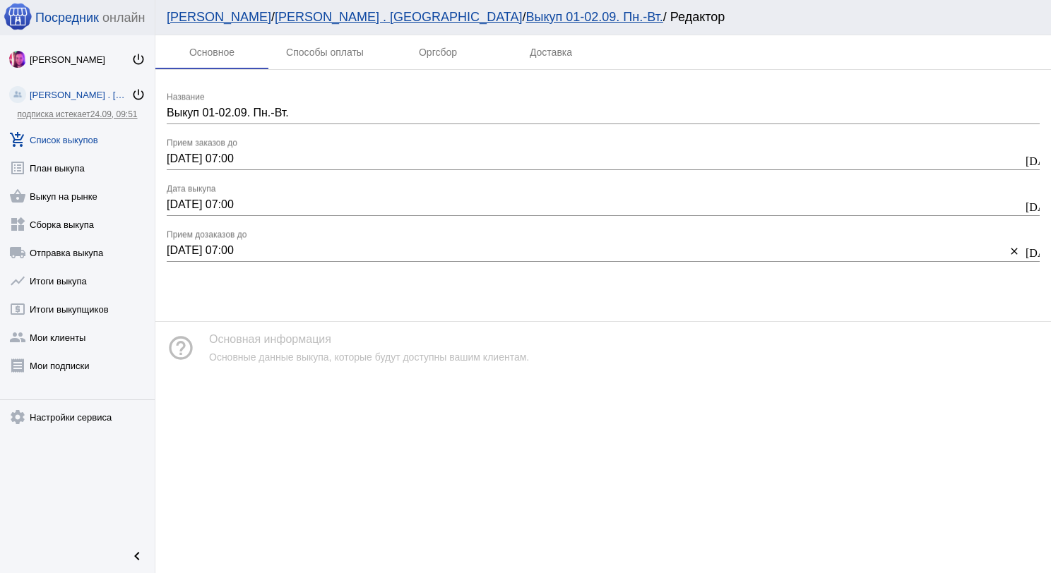
click at [178, 158] on input "[DATE] 07:00" at bounding box center [595, 159] width 856 height 13
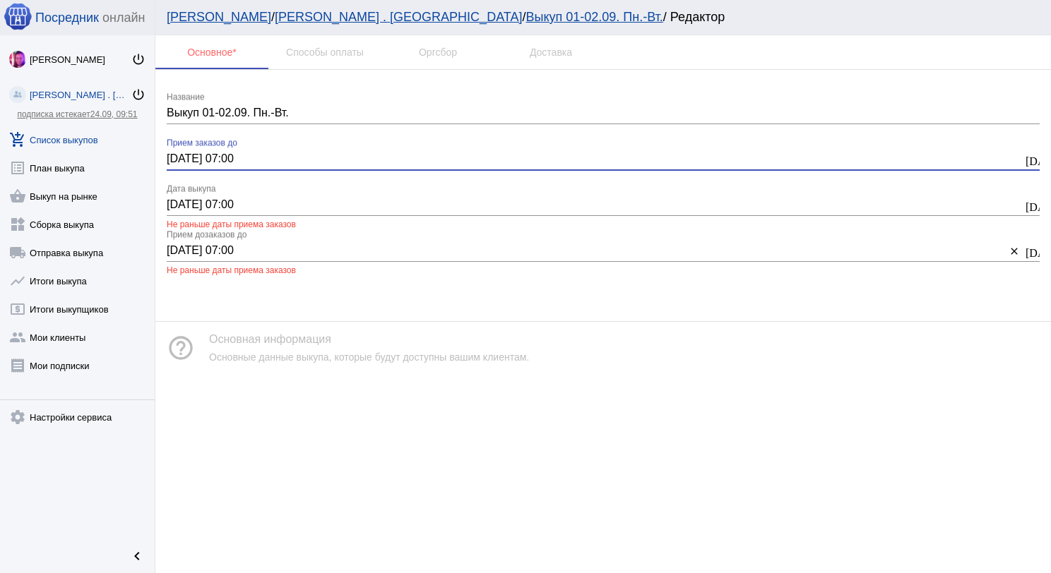
type input "02.09.2025 07:00"
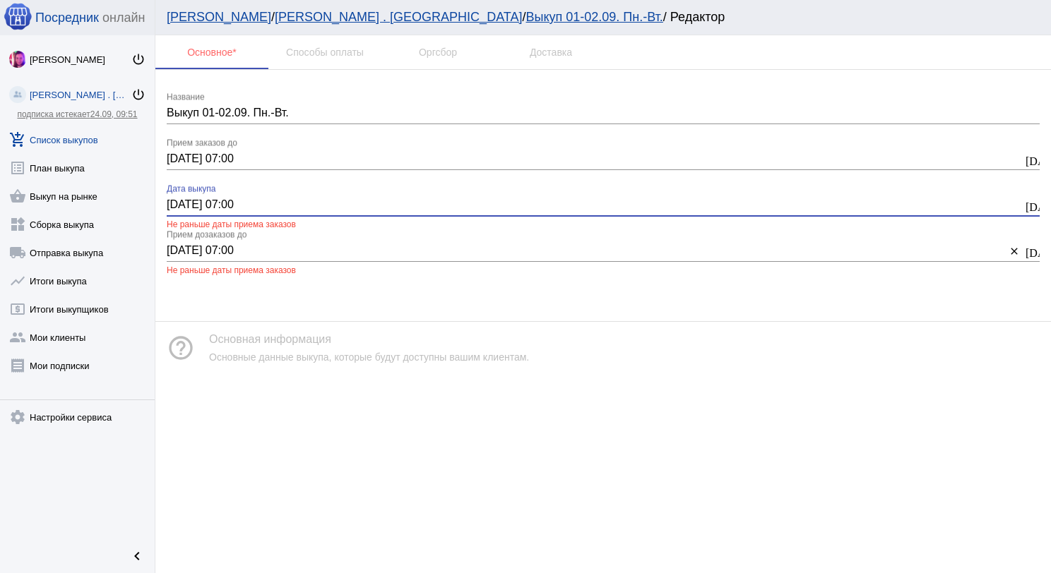
click at [179, 208] on input "[DATE] 07:00" at bounding box center [595, 204] width 856 height 13
type input "02.09.2025 07:00"
click at [176, 252] on input "[DATE] 07:00" at bounding box center [586, 250] width 839 height 13
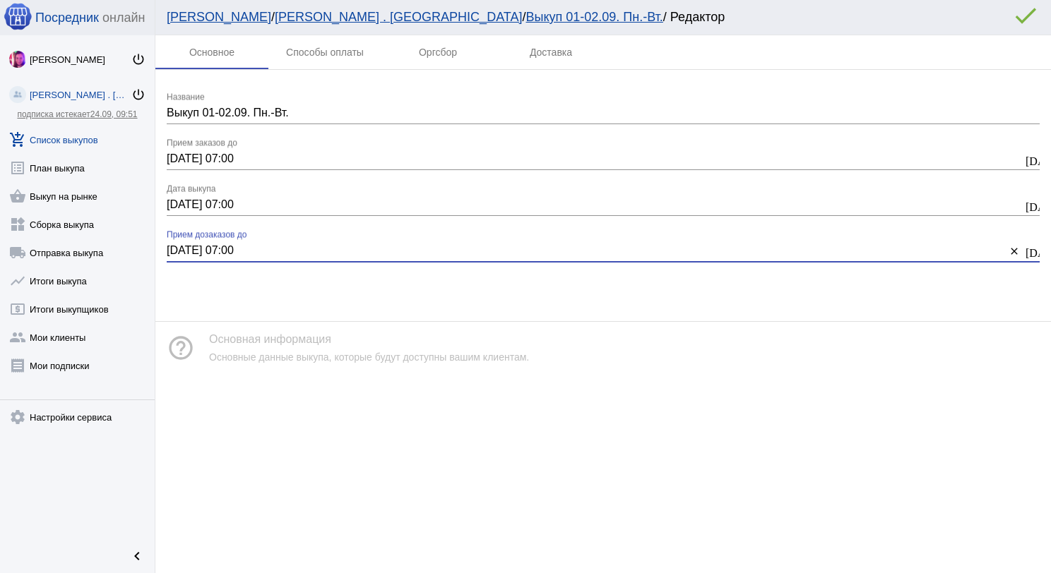
type input "02.09.2025 07:00"
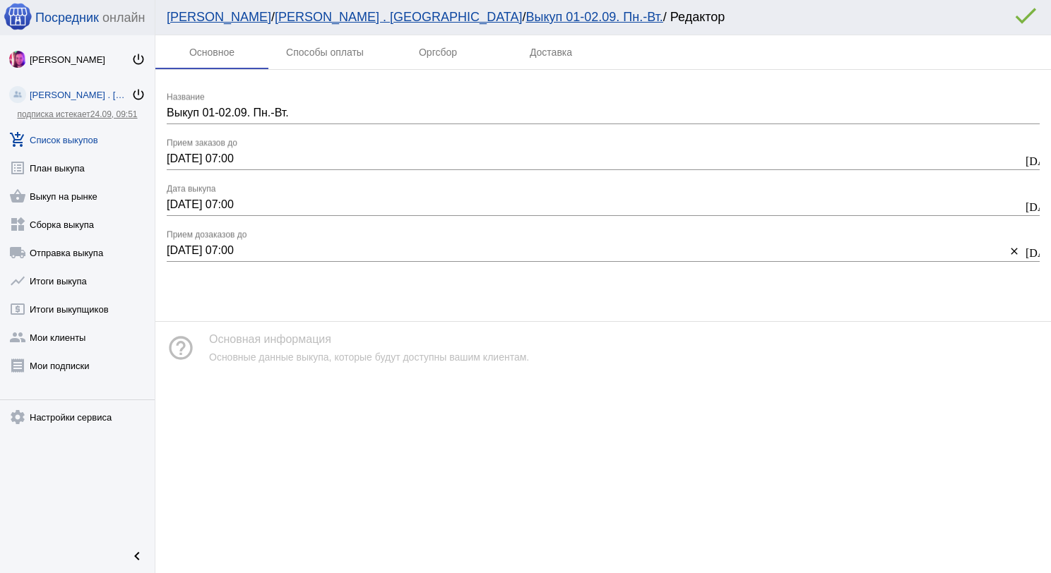
click at [1020, 15] on mat-icon "error_outline" at bounding box center [1025, 15] width 28 height 28
click at [68, 142] on link "add_shopping_cart Список выкупов" at bounding box center [77, 137] width 155 height 28
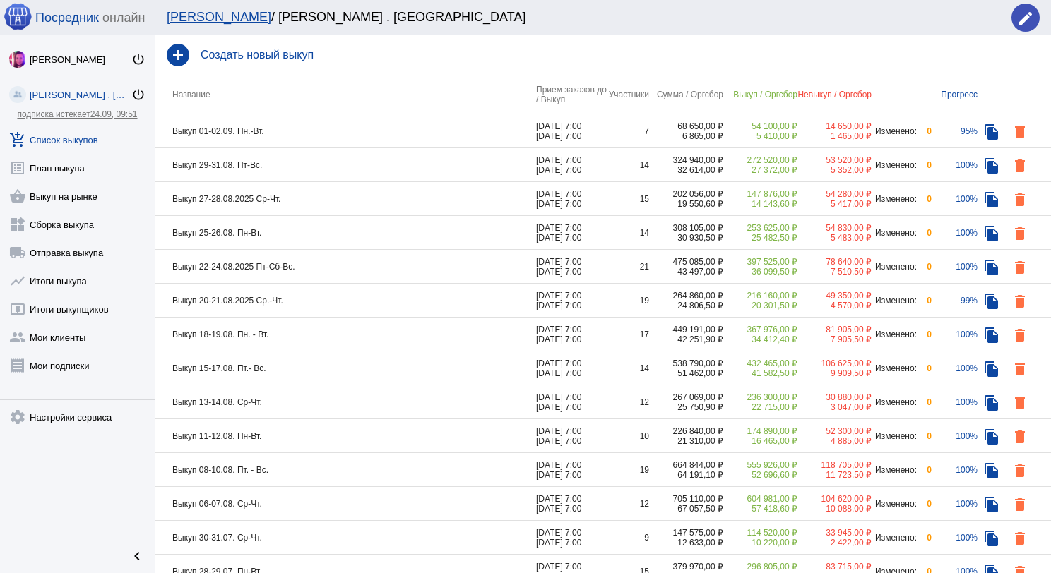
click at [340, 229] on td "Выкуп 25-26.08. Пн-Вт." at bounding box center [345, 233] width 381 height 34
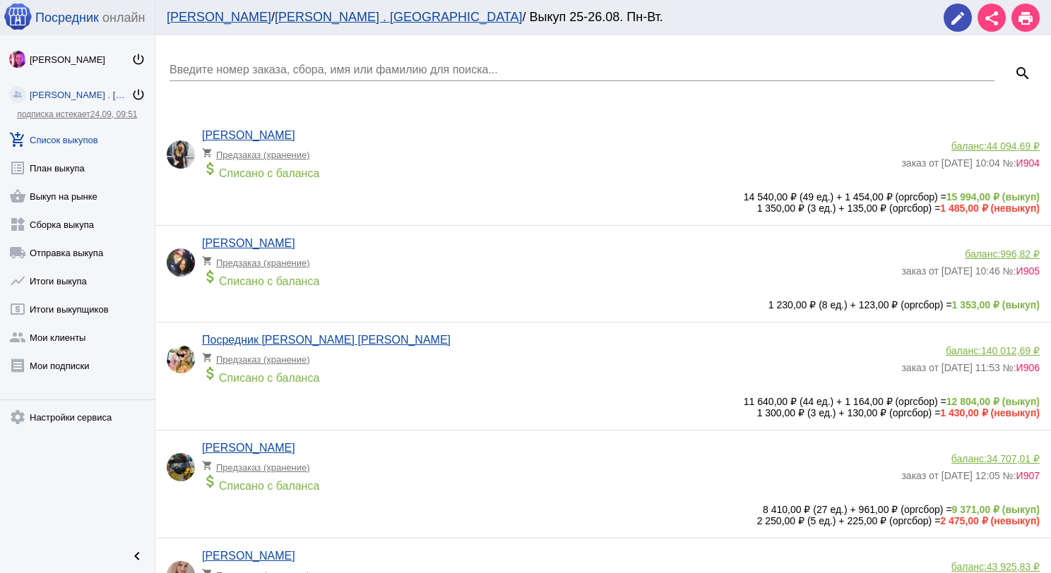
click at [85, 146] on link "add_shopping_cart Список выкупов" at bounding box center [77, 137] width 155 height 28
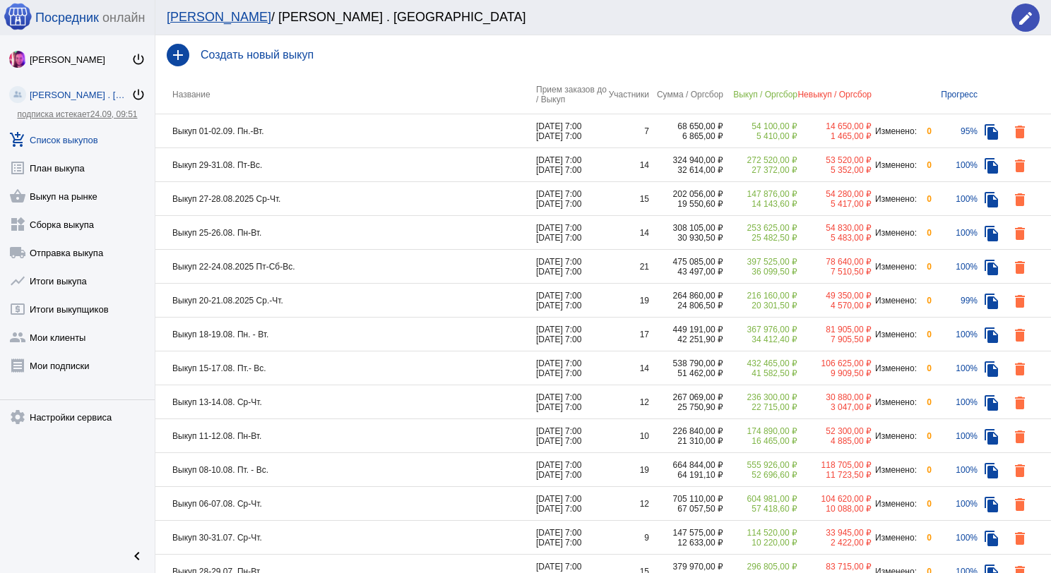
click at [327, 299] on td "Выкуп 20-21.08.2025 Ср.-Чт." at bounding box center [345, 301] width 381 height 34
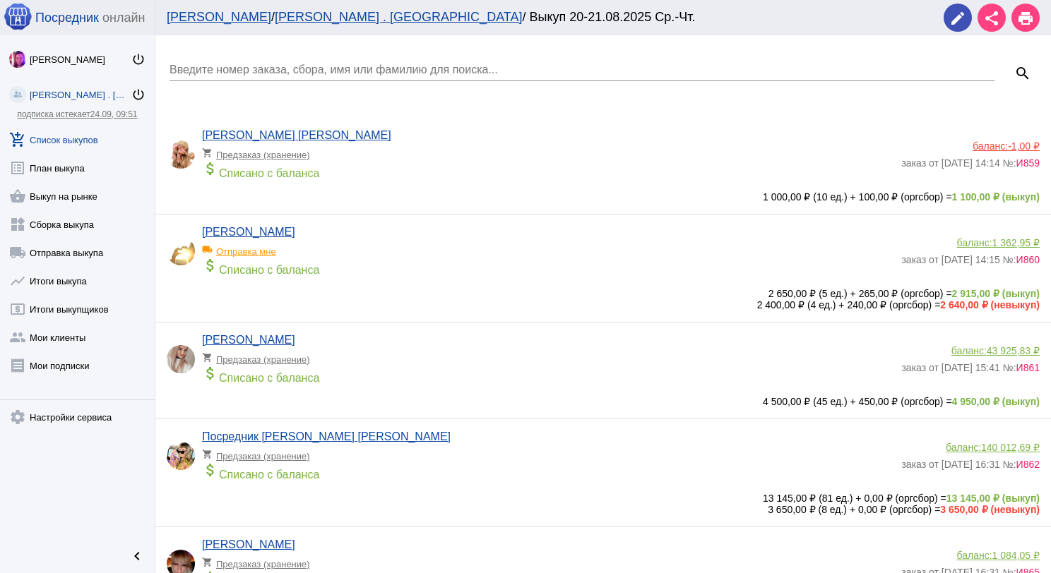
click at [294, 69] on input "Введите номер заказа, сбора, имя или фамилию для поиска..." at bounding box center [581, 70] width 825 height 13
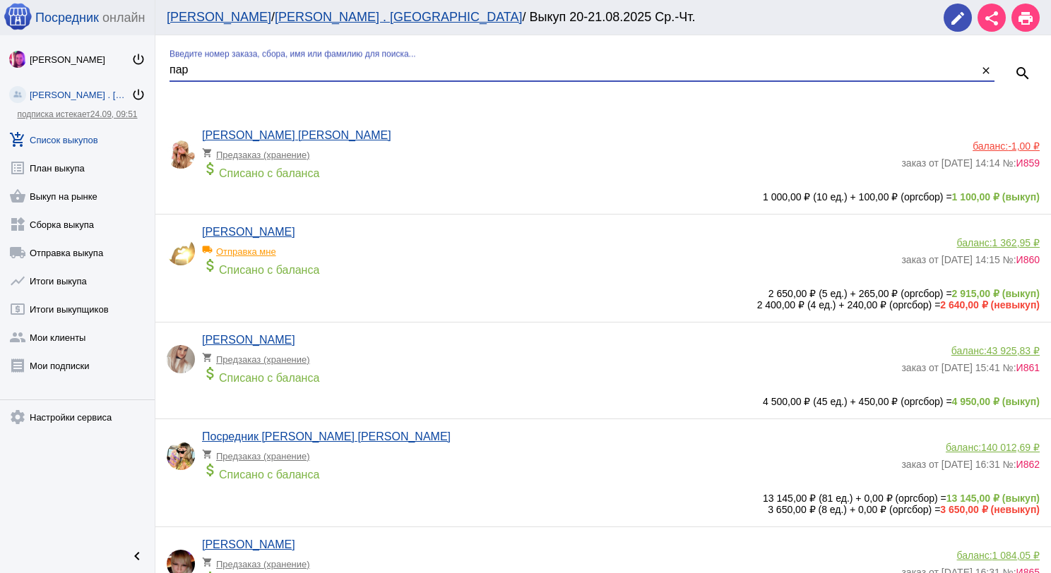
type input "пар"
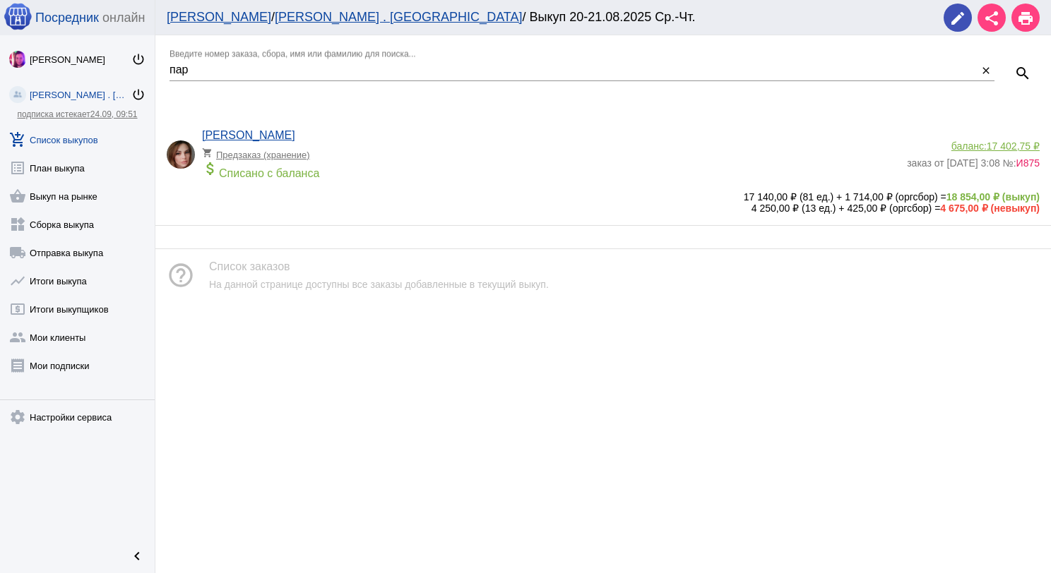
click at [88, 127] on link "add_shopping_cart Список выкупов" at bounding box center [77, 137] width 155 height 28
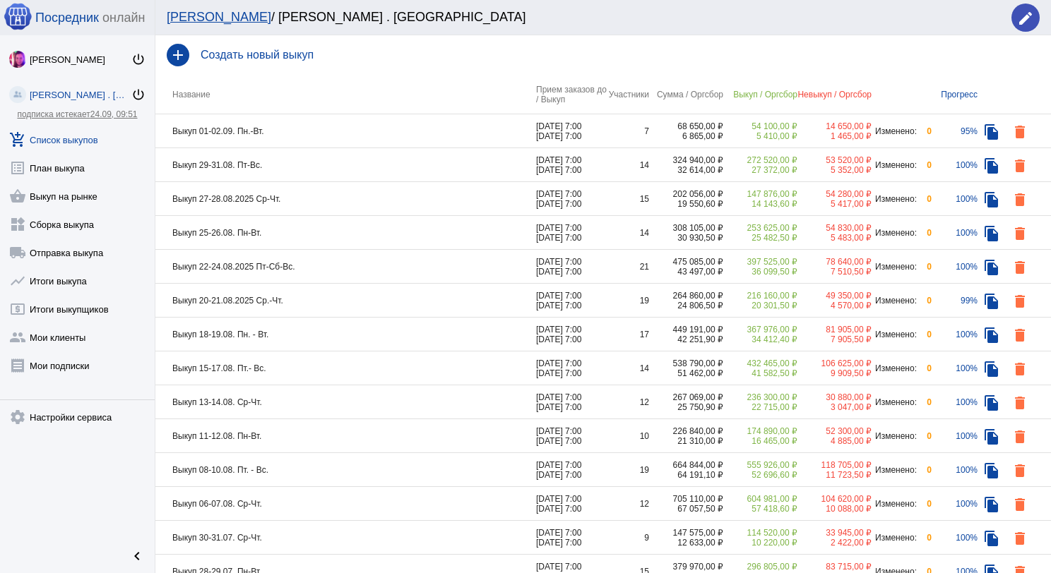
click at [326, 273] on td "Выкуп 22-24.08.2025 Пт-Сб-Вс." at bounding box center [345, 267] width 381 height 34
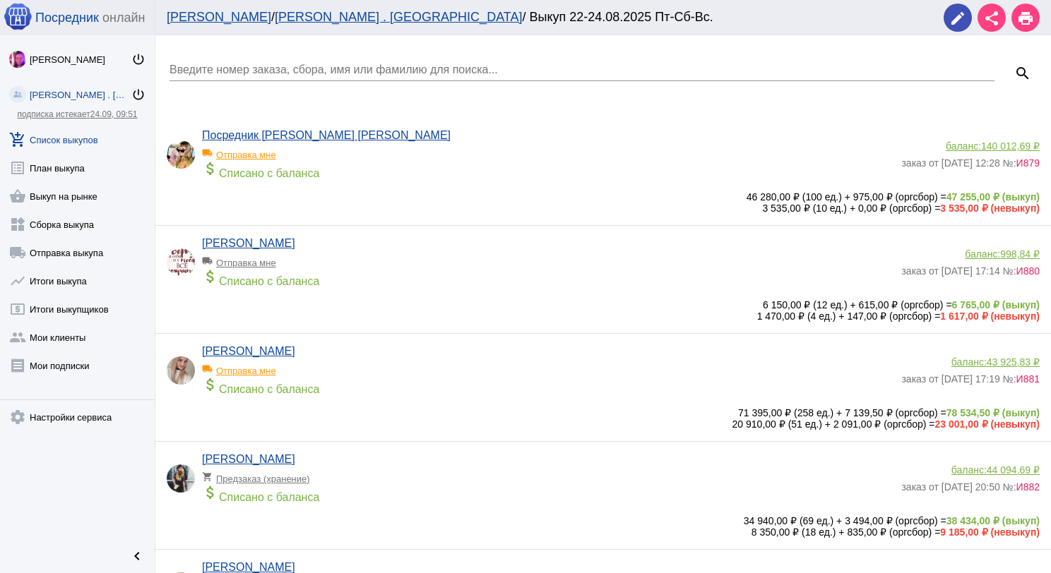
click at [250, 64] on input "Введите номер заказа, сбора, имя или фамилию для поиска..." at bounding box center [581, 70] width 825 height 13
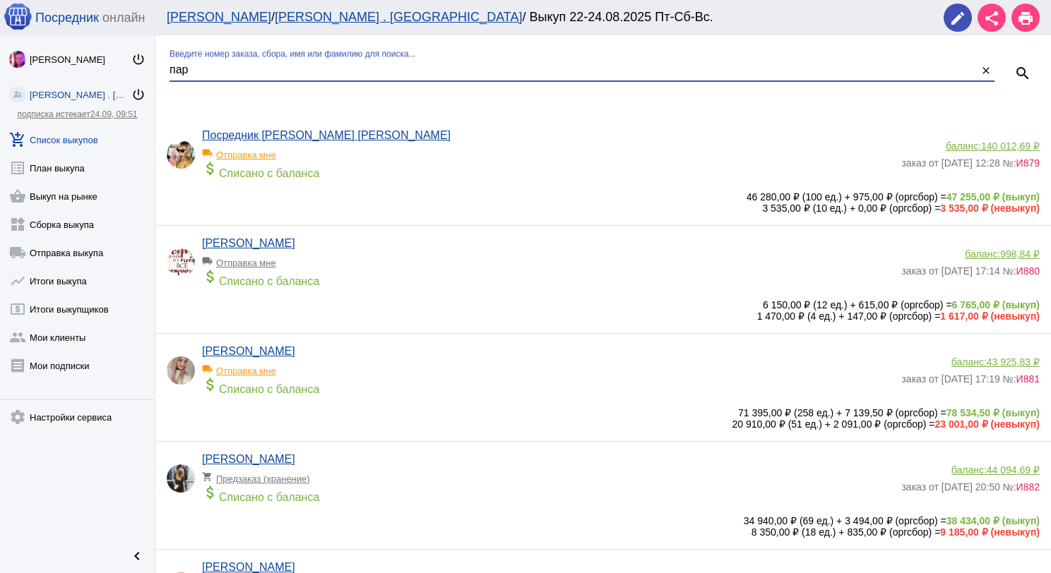
type input "пар"
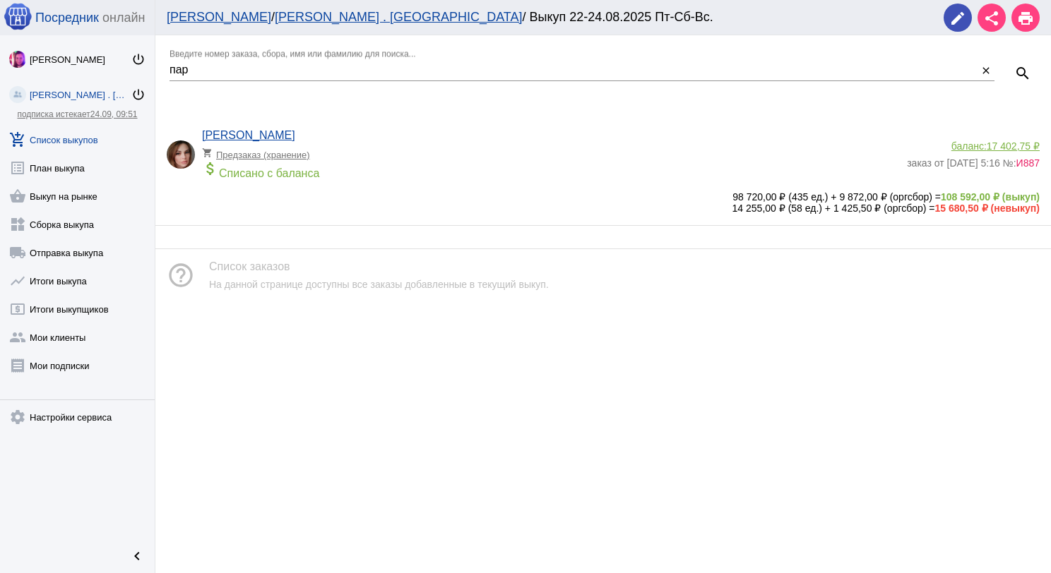
click at [404, 156] on app-delivery-type "shopping_cart Предзаказ (хранение)" at bounding box center [551, 151] width 698 height 18
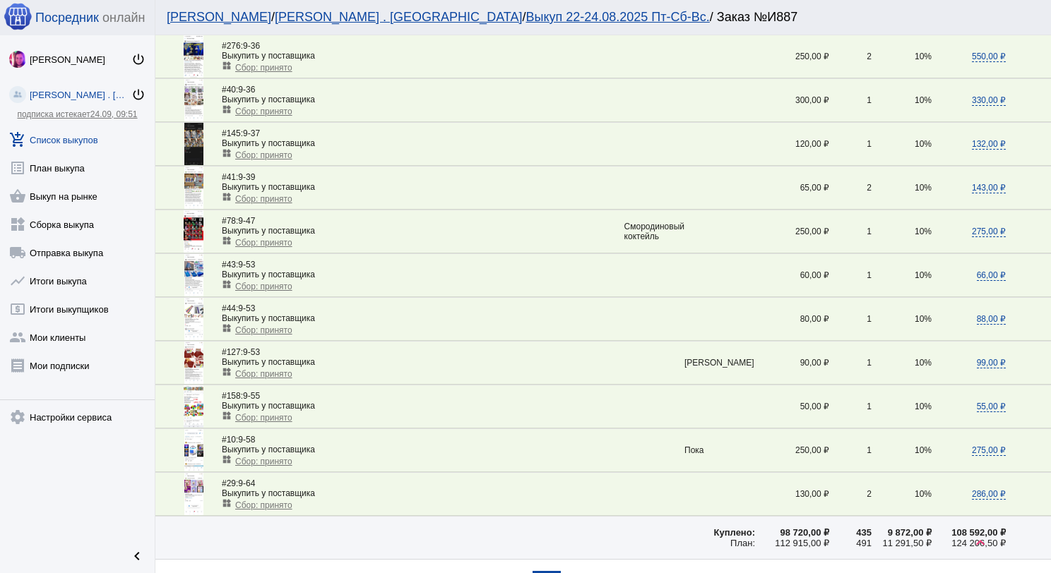
scroll to position [1907, 0]
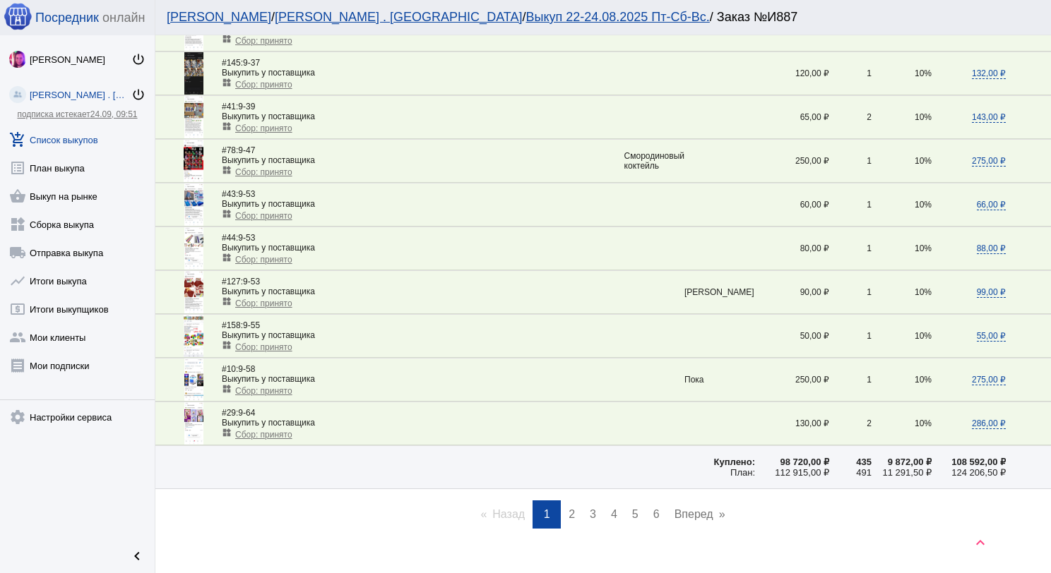
click at [561, 501] on link "page 2" at bounding box center [571, 515] width 20 height 28
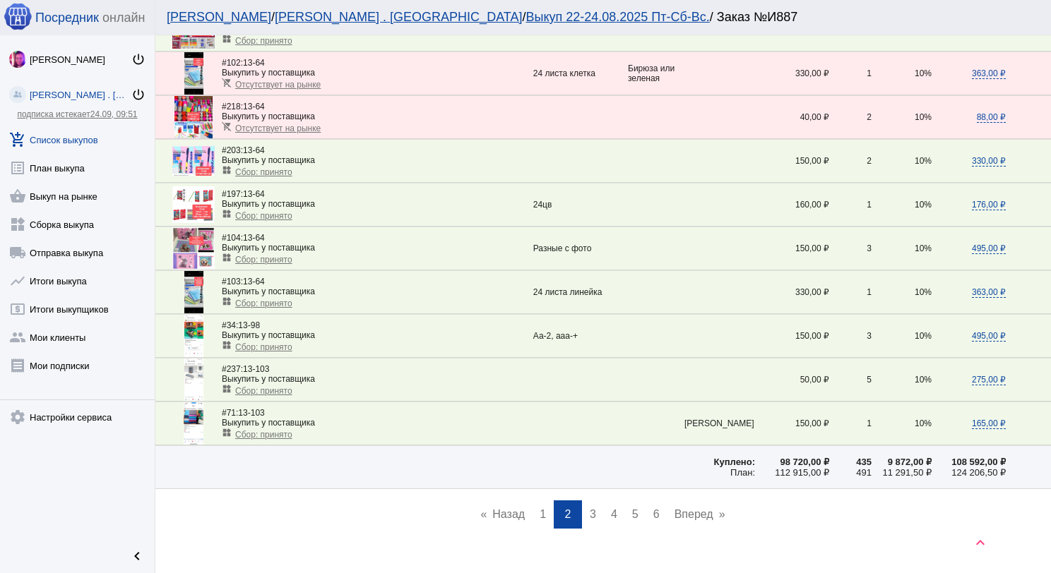
click at [587, 501] on link "page 3" at bounding box center [593, 515] width 20 height 28
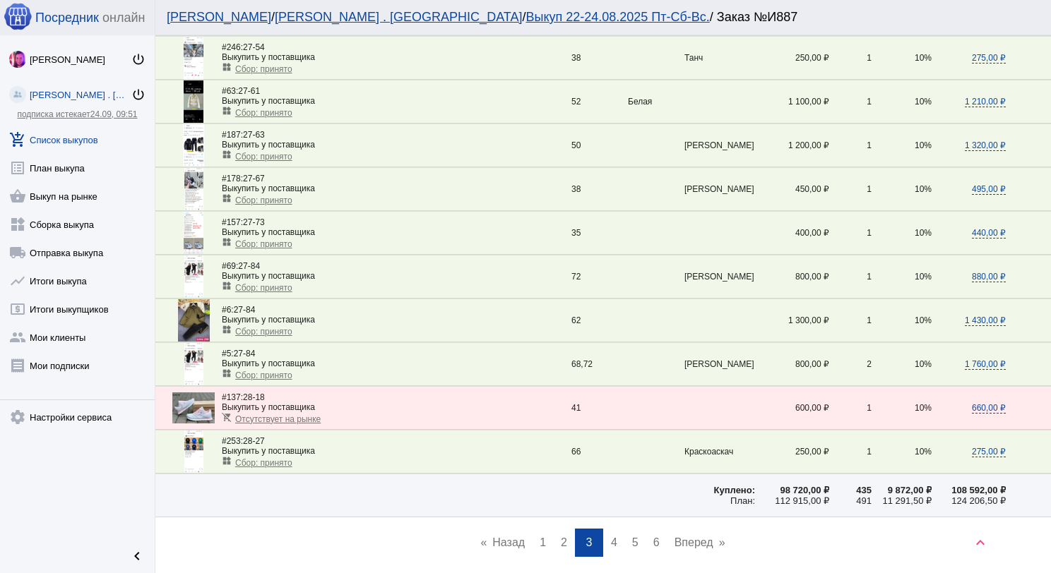
scroll to position [1915, 0]
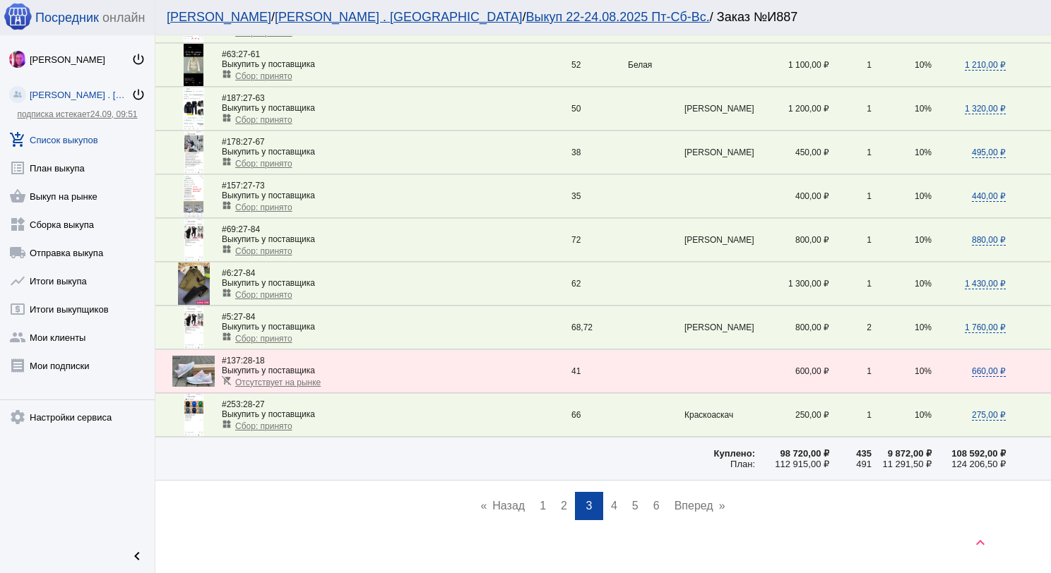
click at [611, 500] on span "4" at bounding box center [614, 506] width 6 height 12
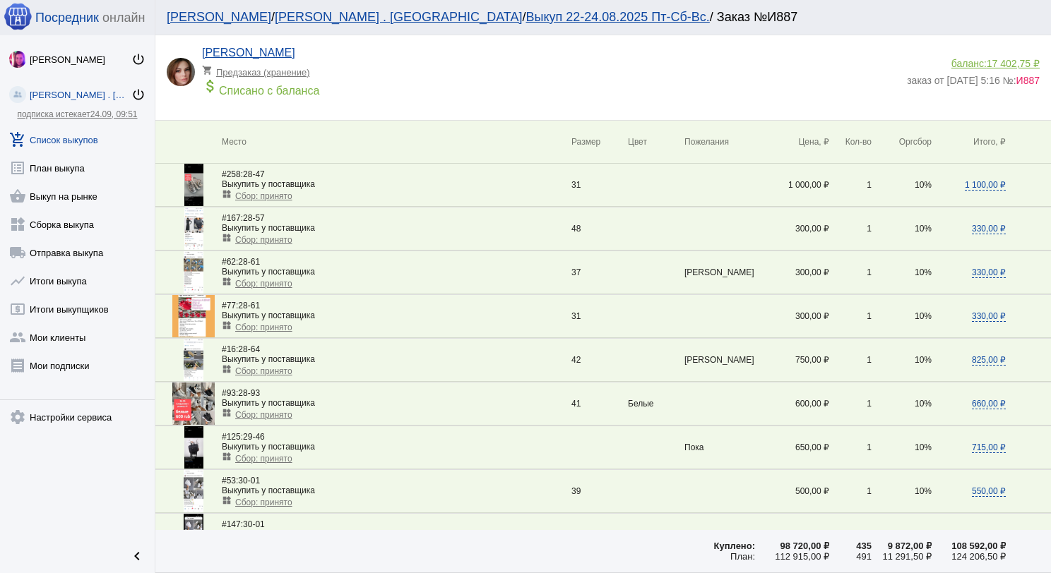
scroll to position [141, 0]
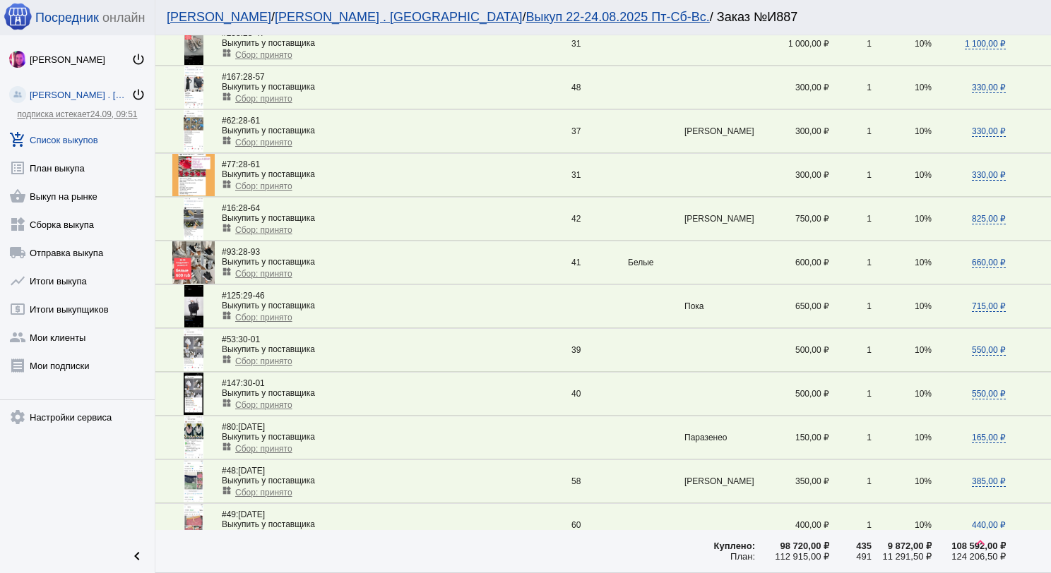
click at [285, 229] on span "Сбор: принято" at bounding box center [263, 230] width 57 height 10
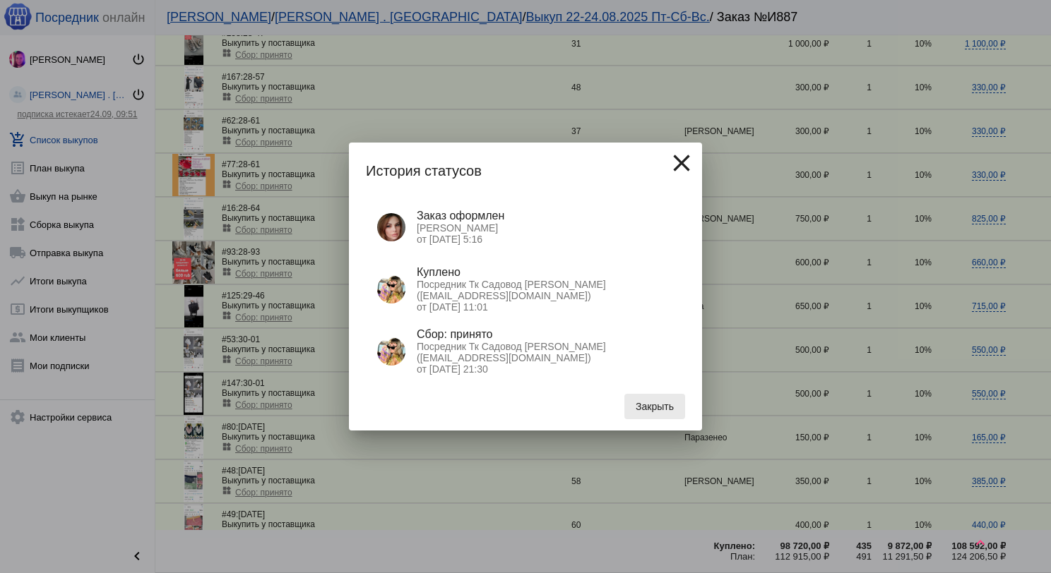
click at [659, 404] on span "Закрыть" at bounding box center [655, 406] width 38 height 11
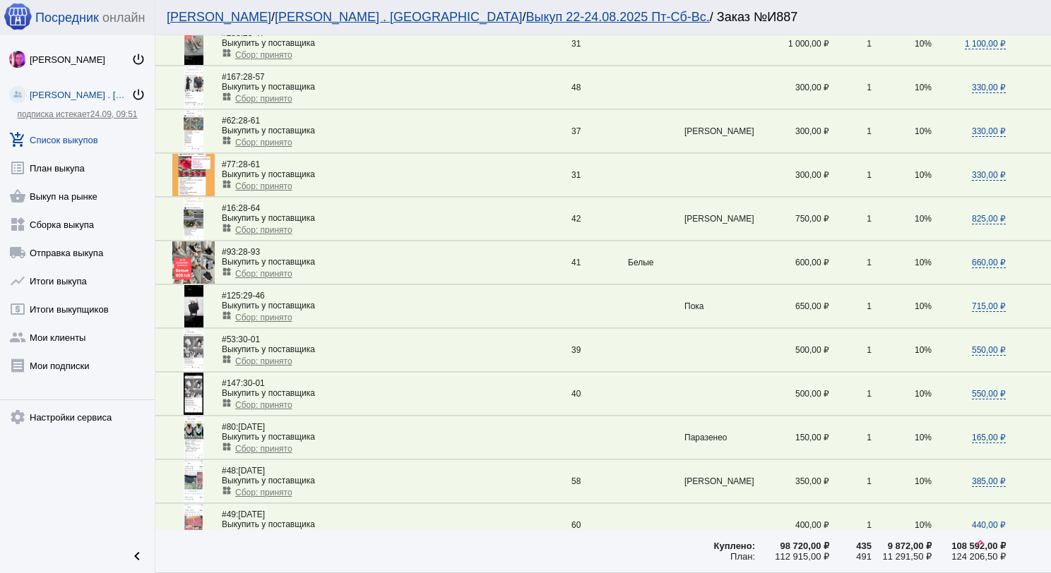
click at [86, 133] on link "add_shopping_cart Список выкупов" at bounding box center [77, 137] width 155 height 28
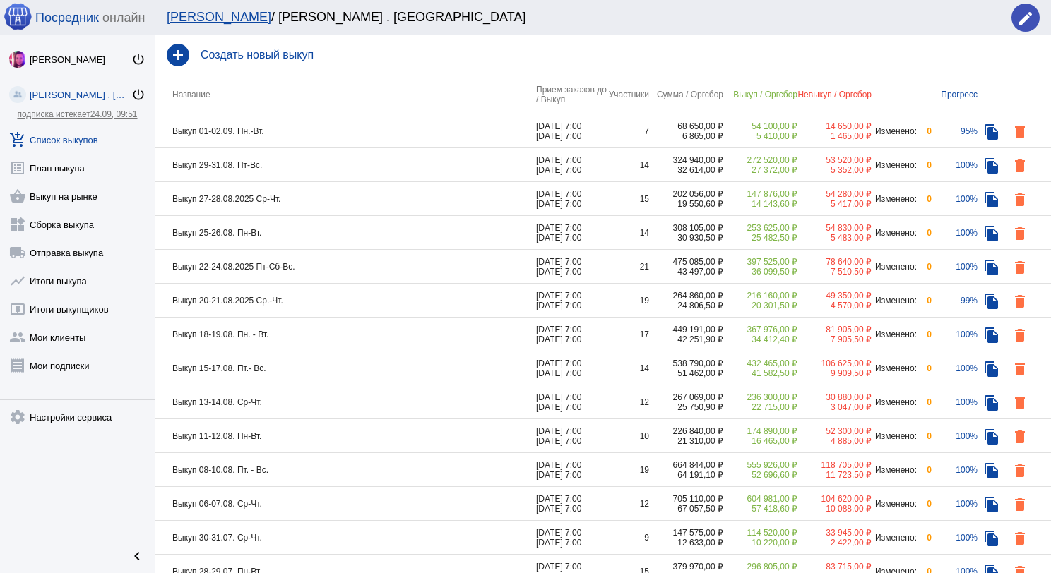
click at [316, 127] on td "Выкуп 01-02.09. Пн.-Вт." at bounding box center [345, 131] width 381 height 34
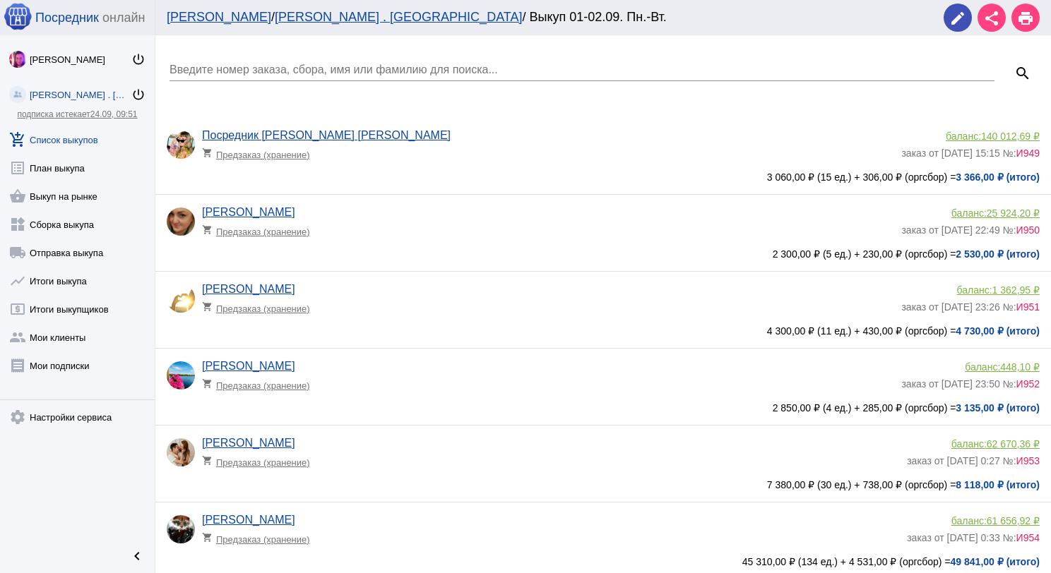
click at [226, 56] on div "Введите номер заказа, сбора, имя или фамилию для поиска..." at bounding box center [581, 65] width 825 height 32
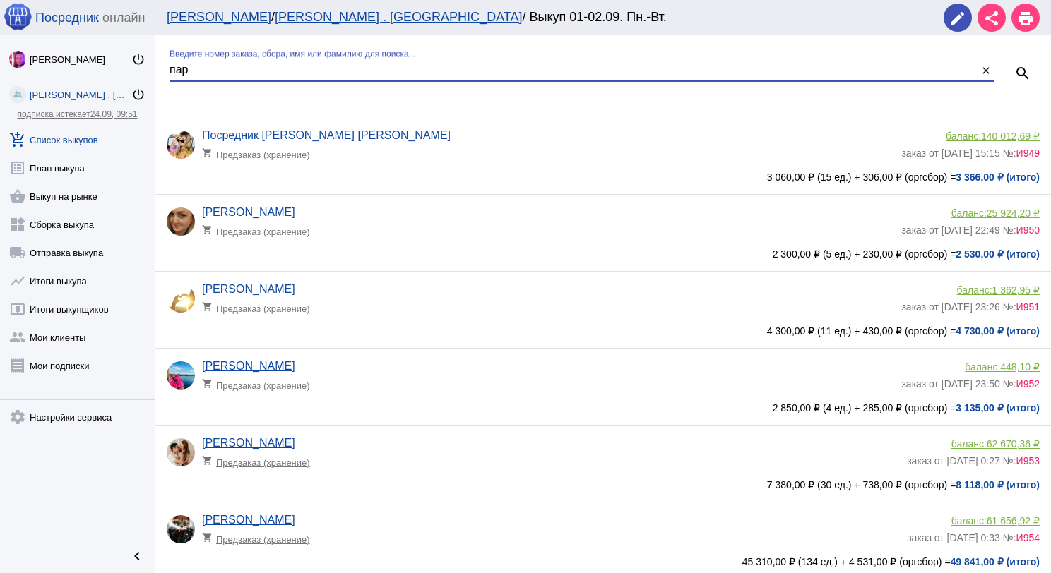
type input "пар"
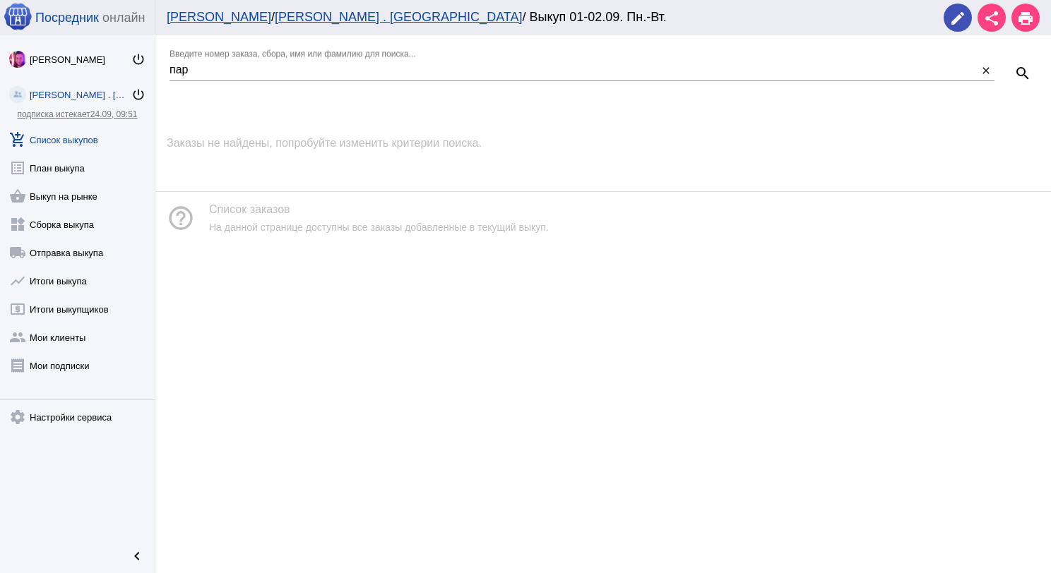
click at [65, 133] on link "add_shopping_cart Список выкупов" at bounding box center [77, 137] width 155 height 28
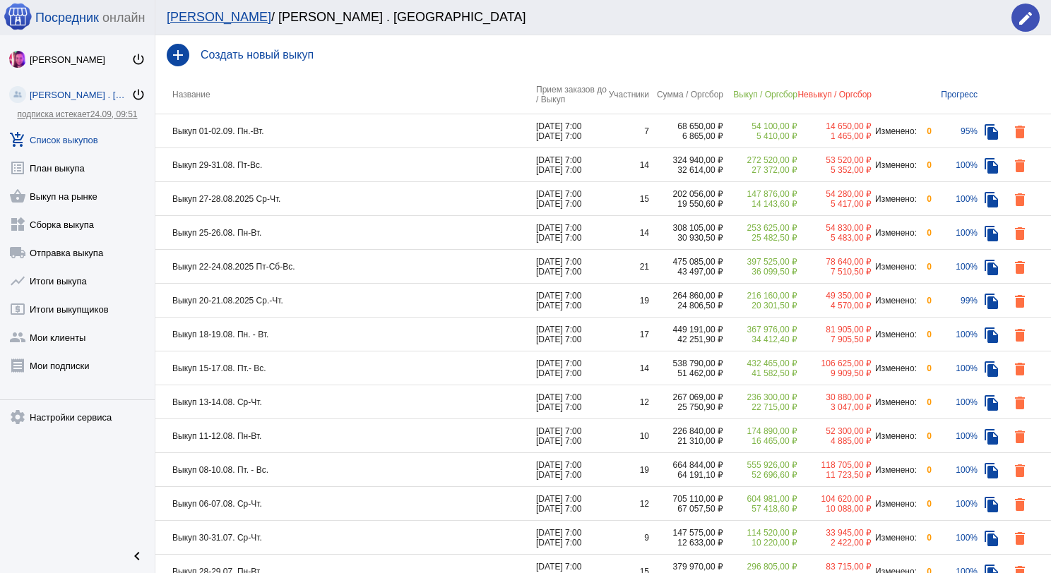
click at [350, 195] on td "Выкуп 27-28.08.2025 Ср-Чт." at bounding box center [345, 199] width 381 height 34
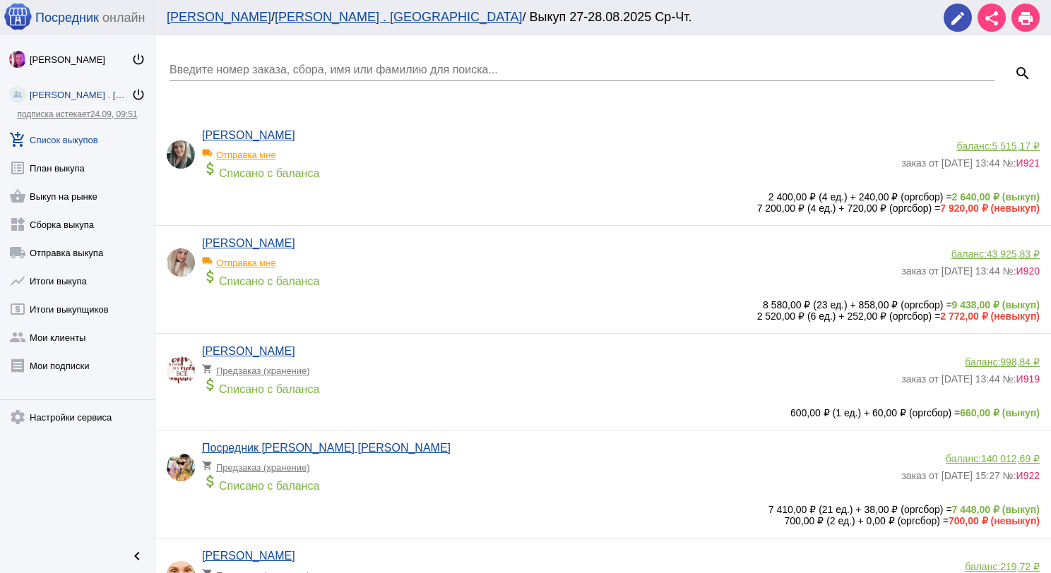
click at [290, 76] on input "Введите номер заказа, сбора, имя или фамилию для поиска..." at bounding box center [581, 70] width 825 height 13
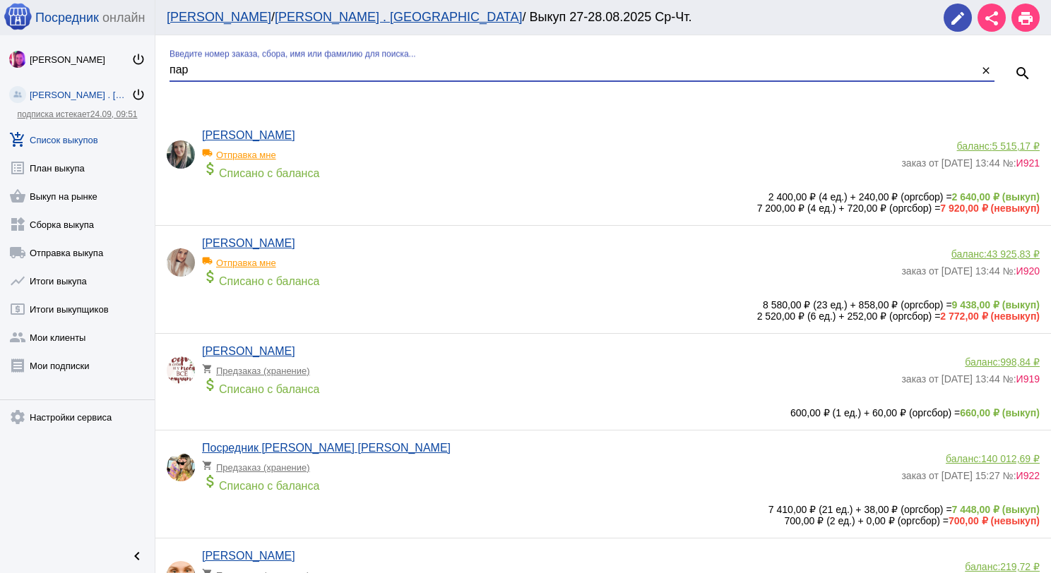
type input "пар"
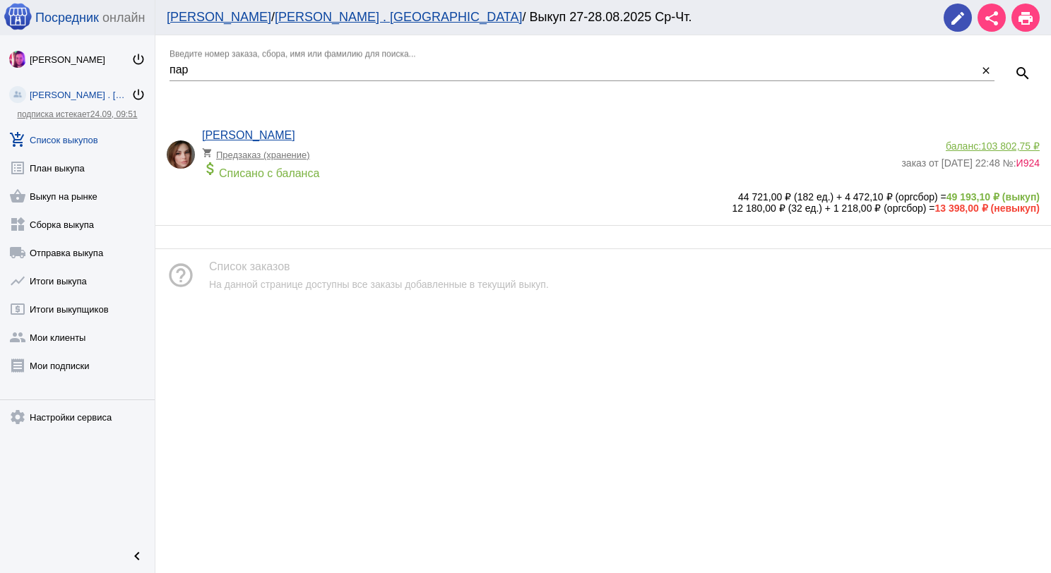
click at [969, 144] on div "баланс: 103 802,75 ₽" at bounding box center [970, 146] width 138 height 11
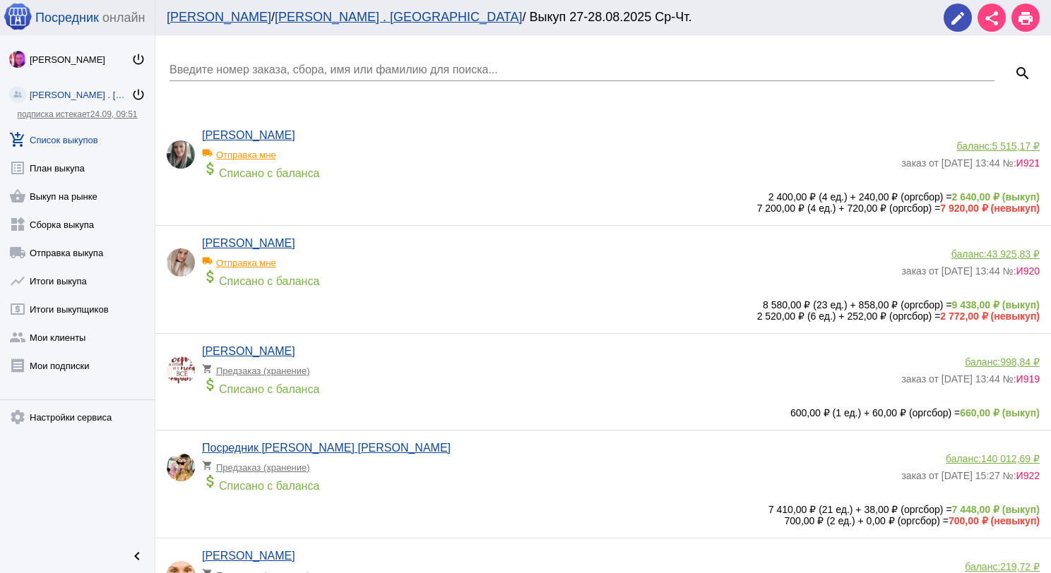
click at [262, 68] on input "Введите номер заказа, сбора, имя или фамилию для поиска..." at bounding box center [581, 70] width 825 height 13
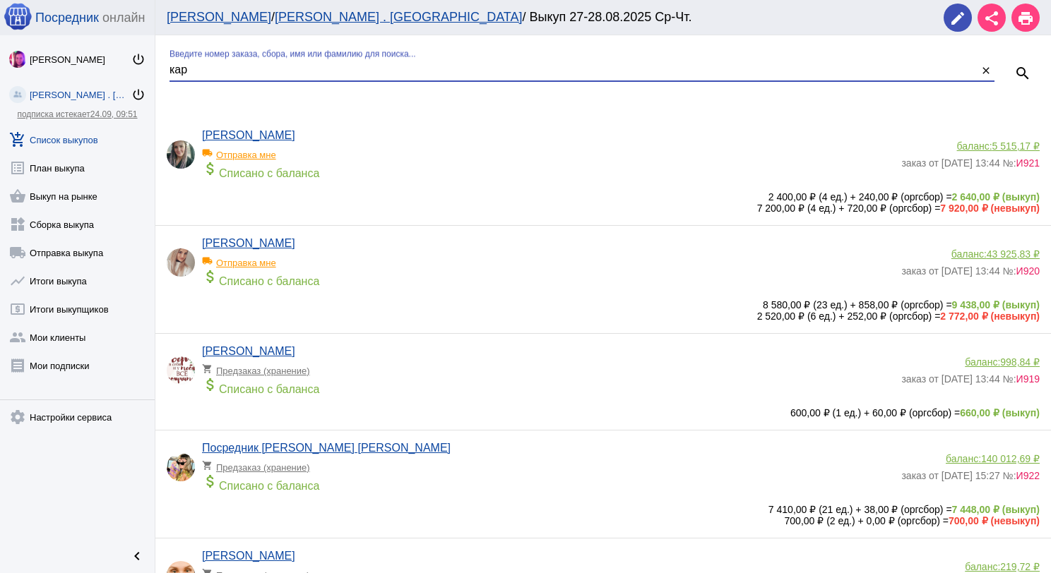
type input "кар"
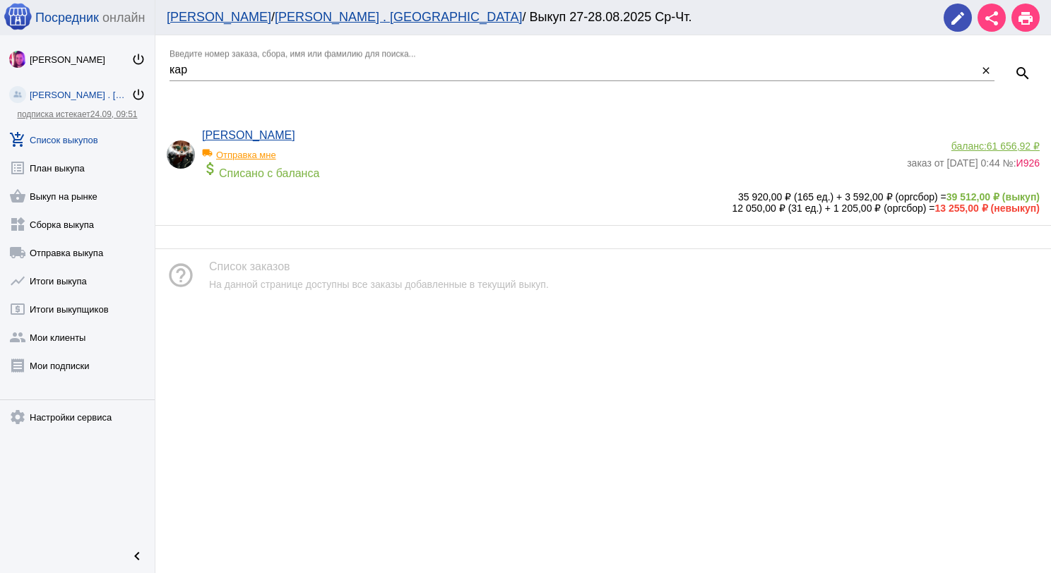
click at [997, 141] on span "61 656,92 ₽" at bounding box center [1013, 146] width 53 height 11
